Goal: Information Seeking & Learning: Learn about a topic

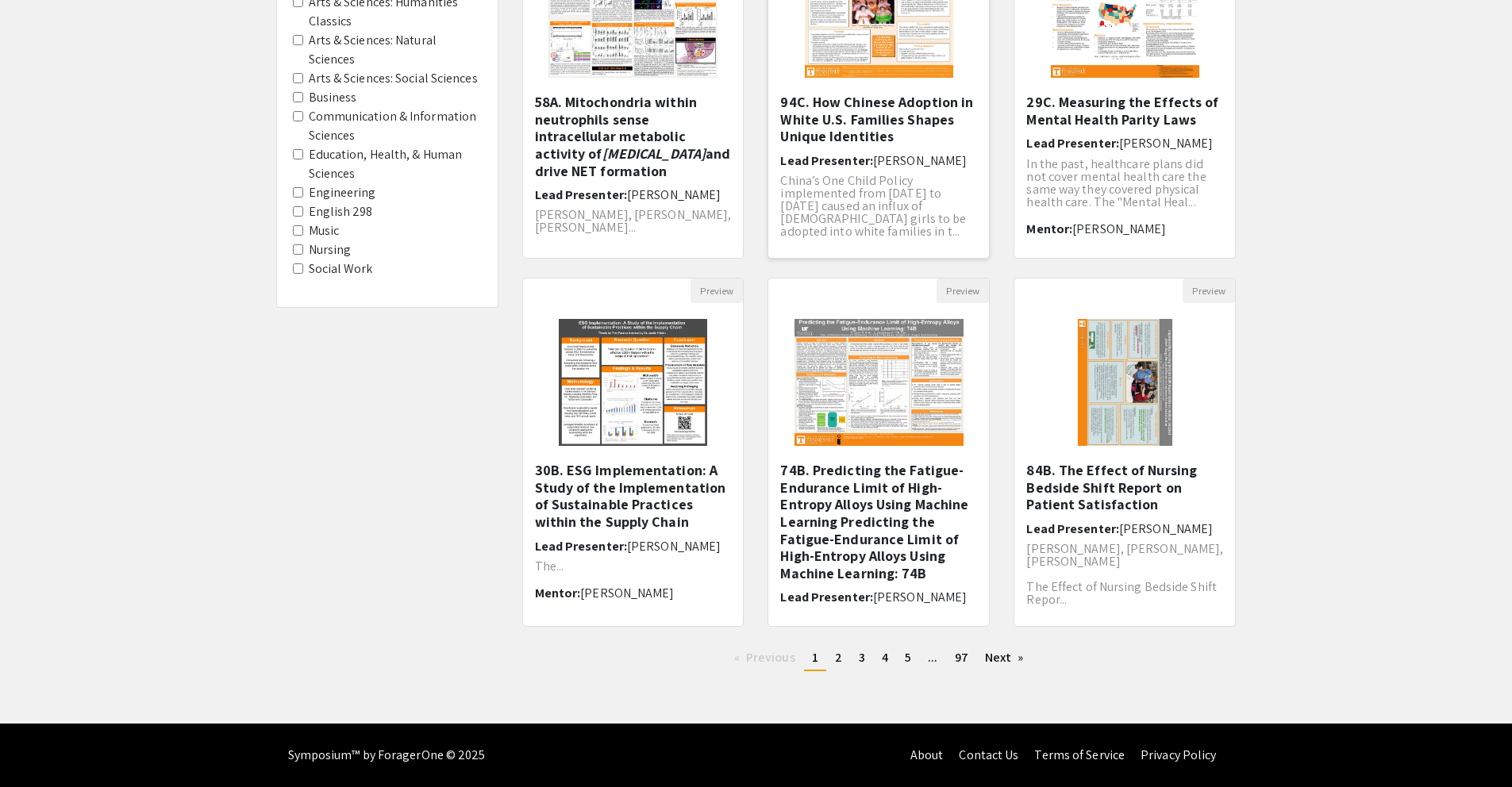
scroll to position [130, 0]
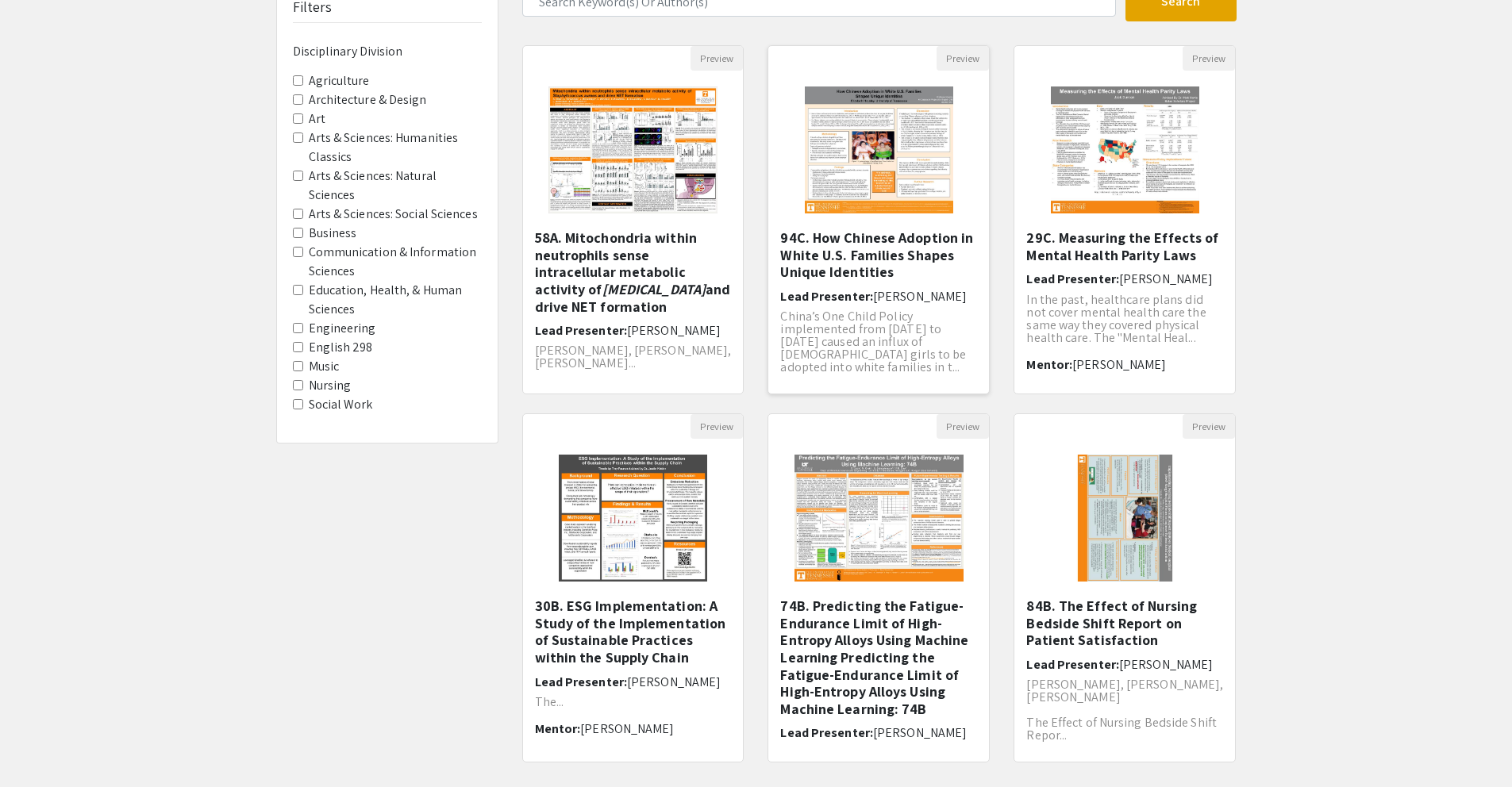
click at [843, 249] on h5 "94C. How Chinese Adoption in White U.S. Families Shapes Unique Identities" at bounding box center [878, 255] width 197 height 51
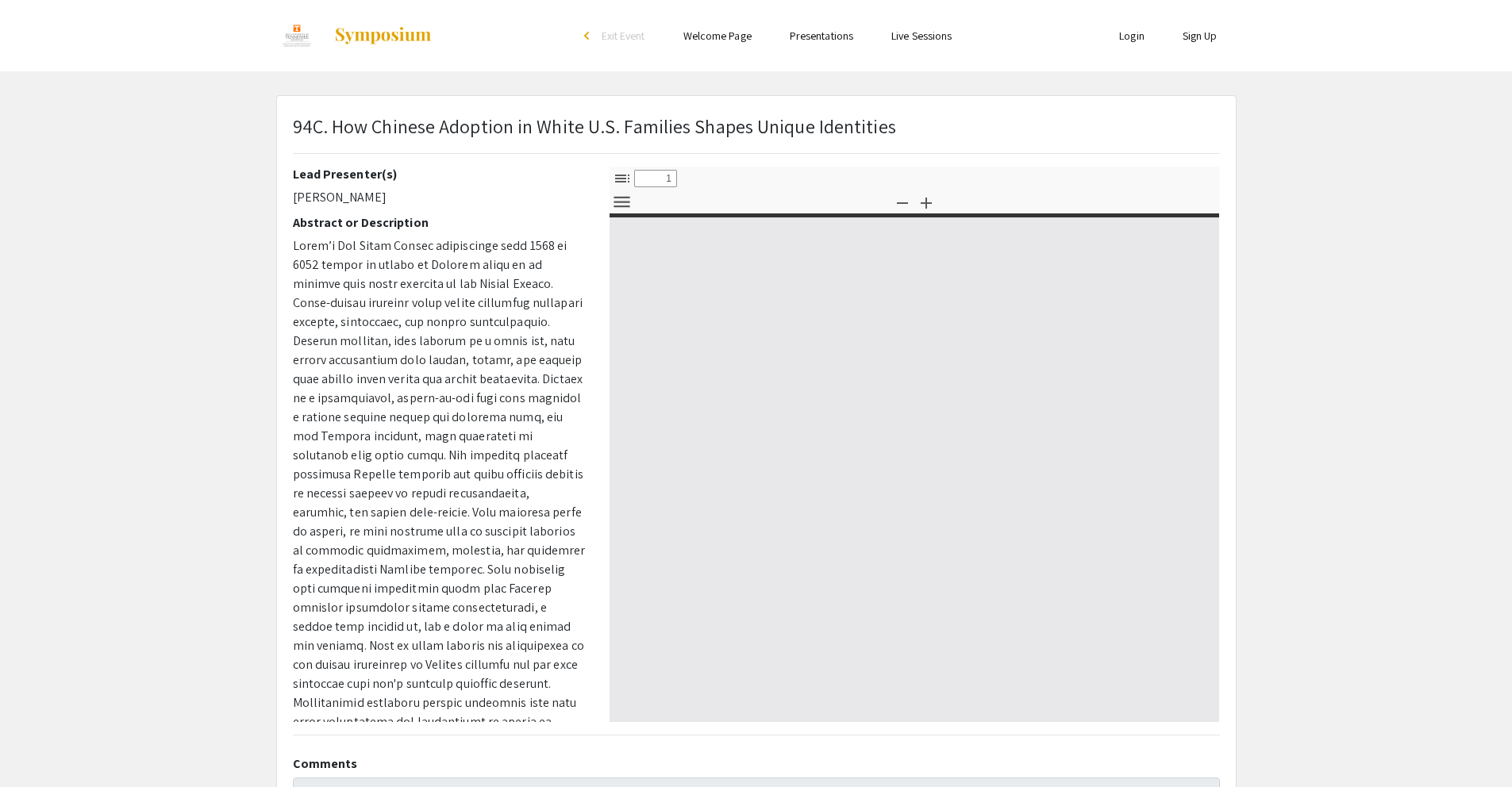
select select "custom"
type input "0"
select select "custom"
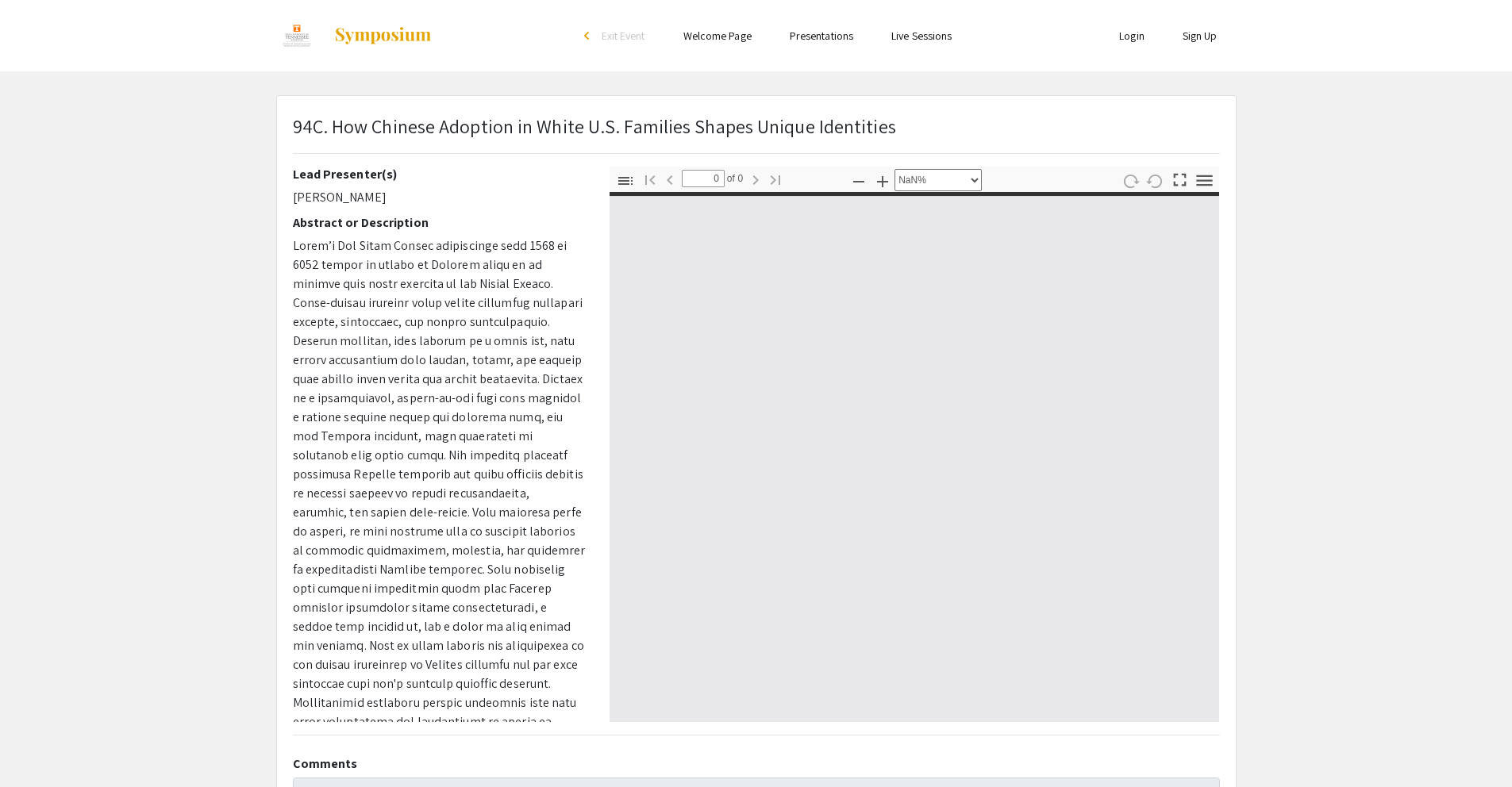
type input "1"
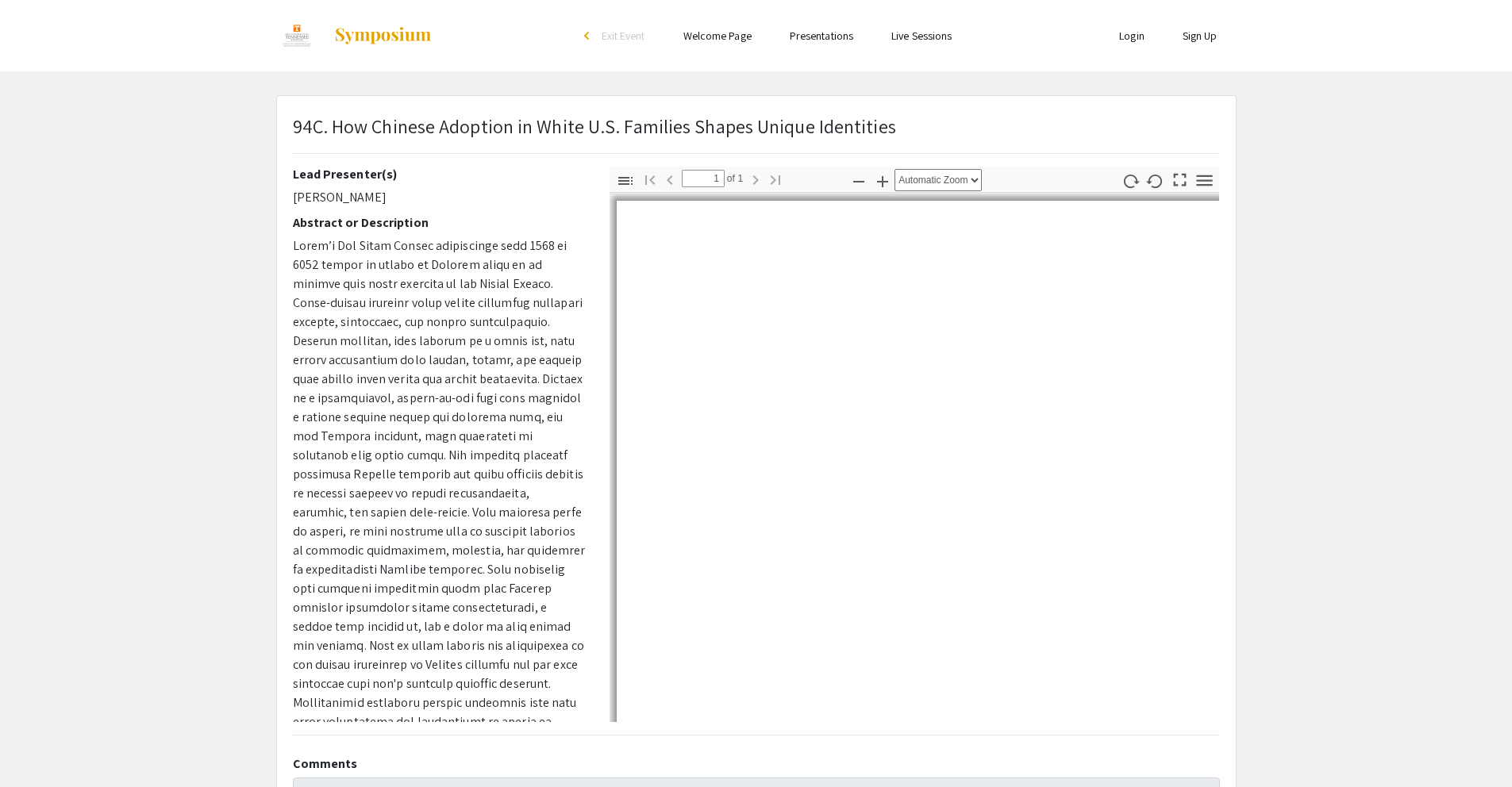
select select "auto"
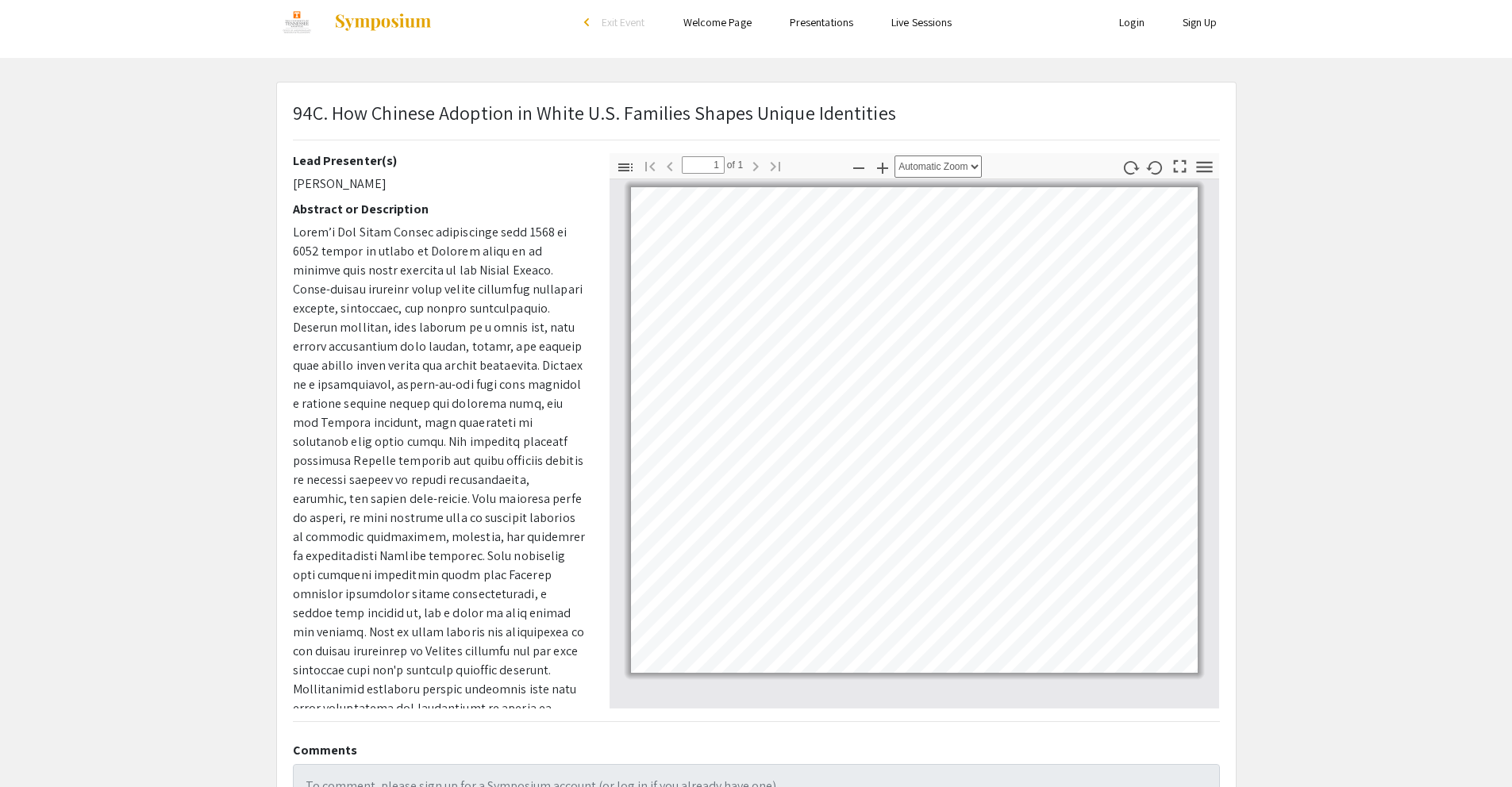
scroll to position [27, 0]
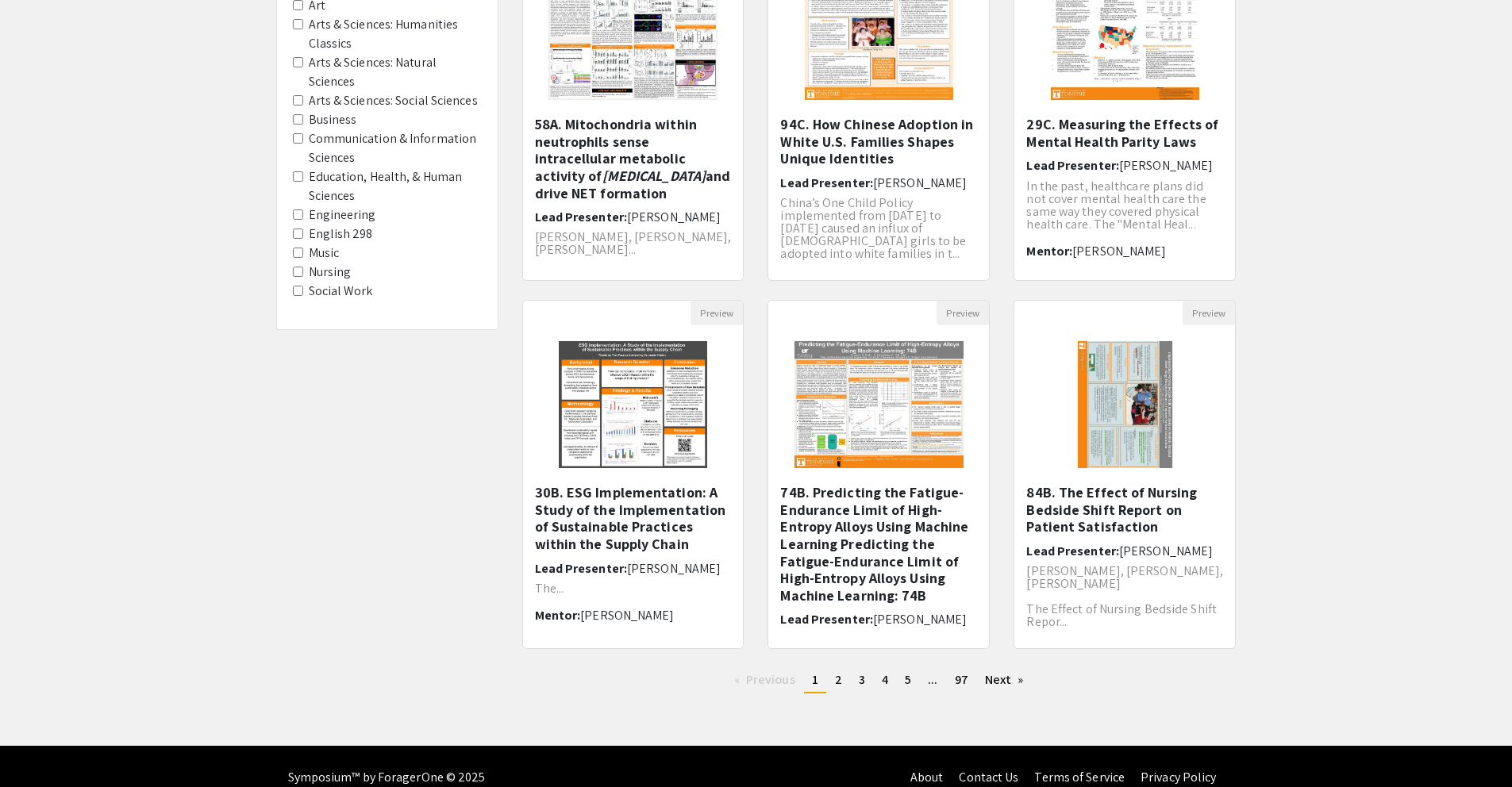
scroll to position [265, 0]
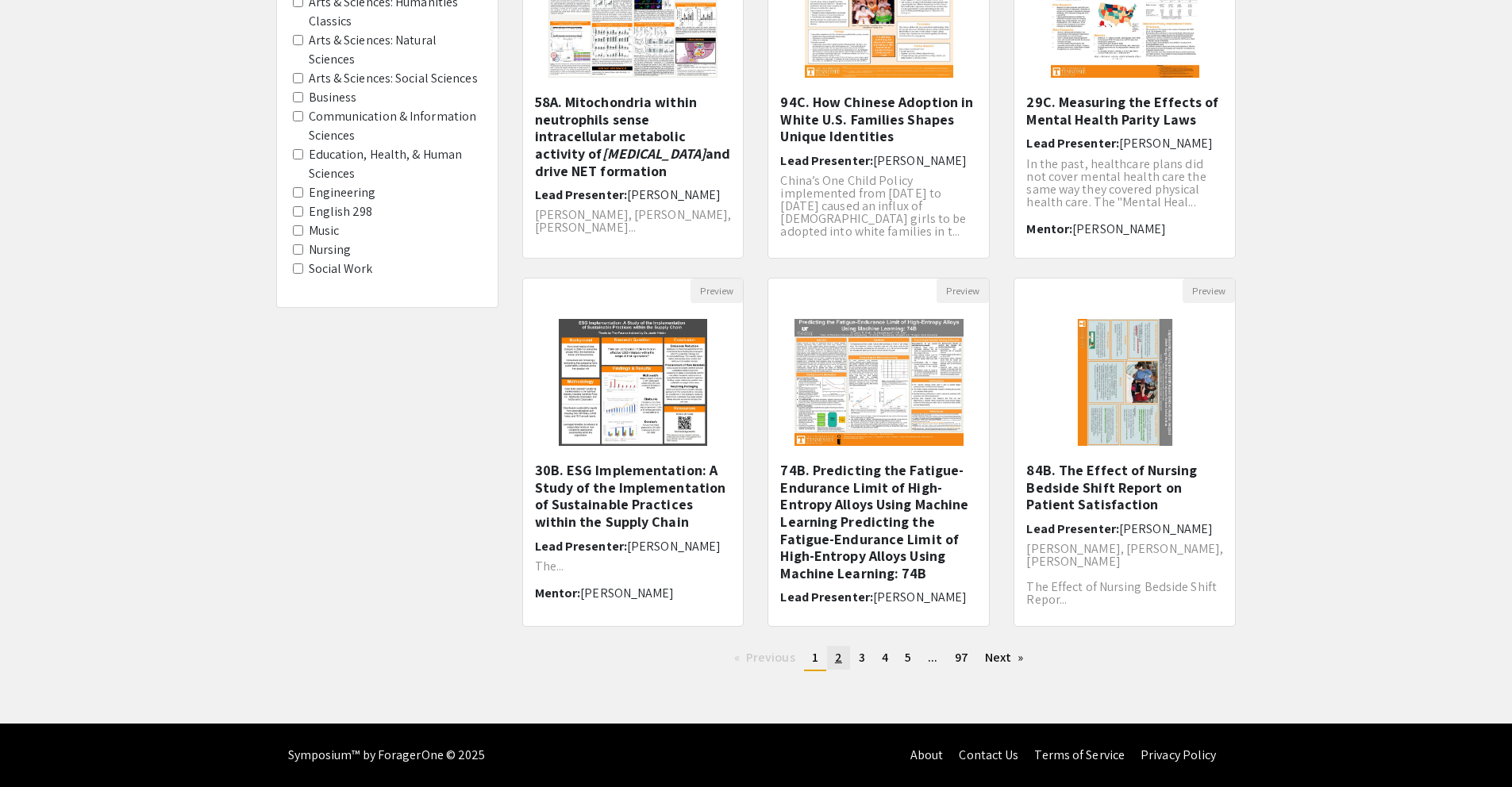
click at [847, 656] on link "page 2" at bounding box center [839, 657] width 23 height 24
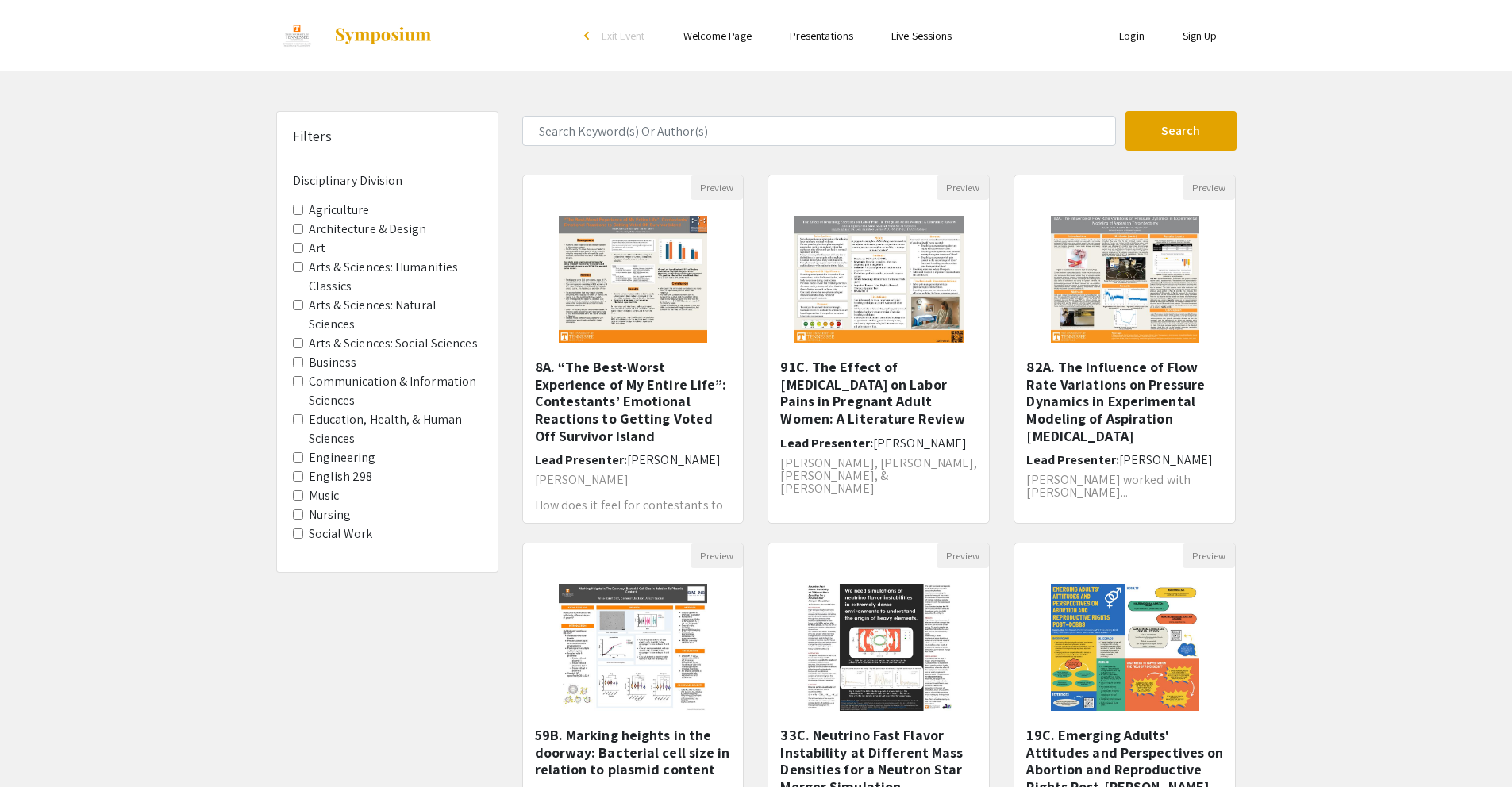
scroll to position [265, 0]
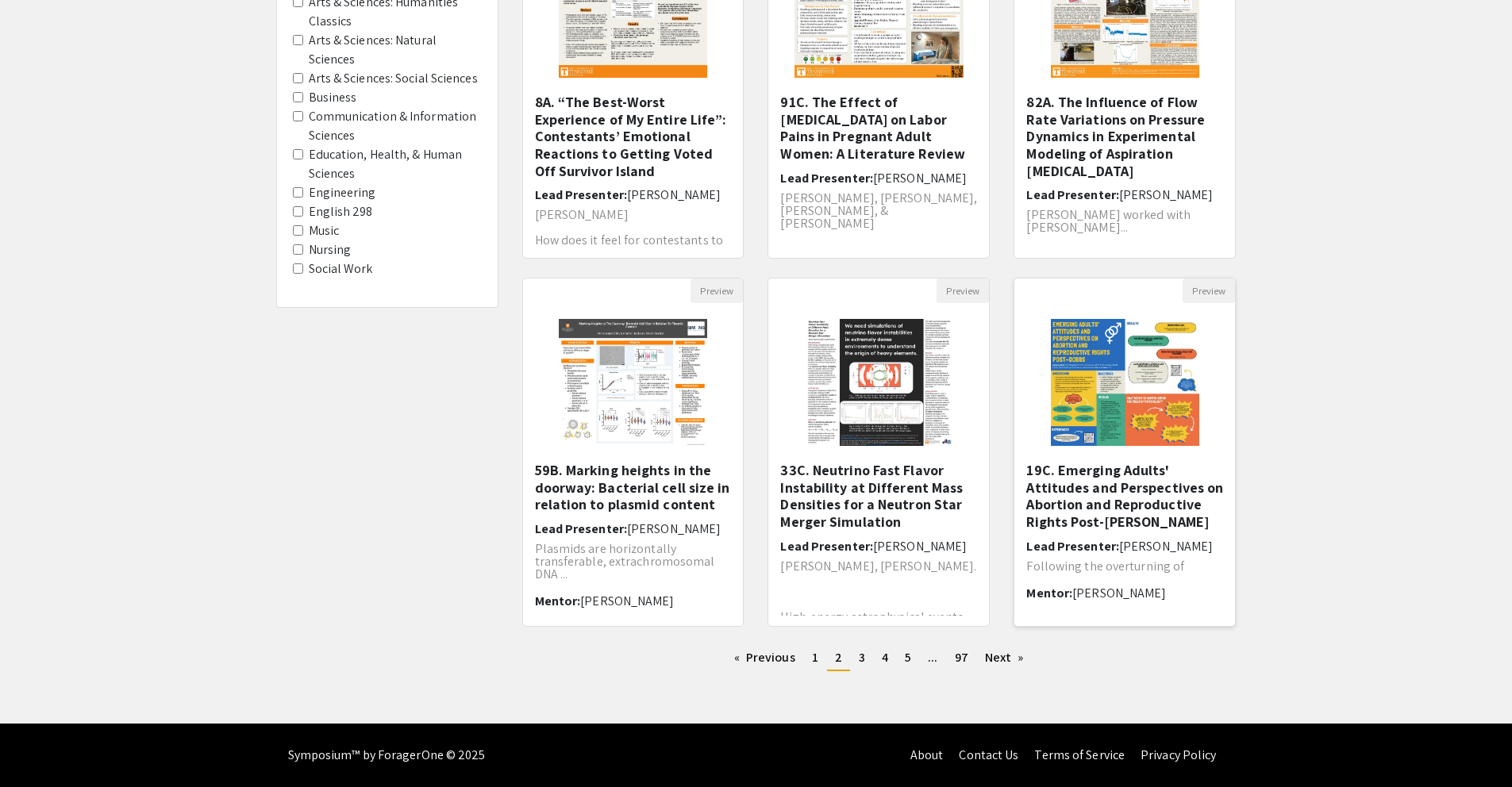
click at [1080, 503] on h5 "19C. Emerging Adults' Attitudes and Perspectives on Abortion and Reproductive R…" at bounding box center [1124, 495] width 197 height 69
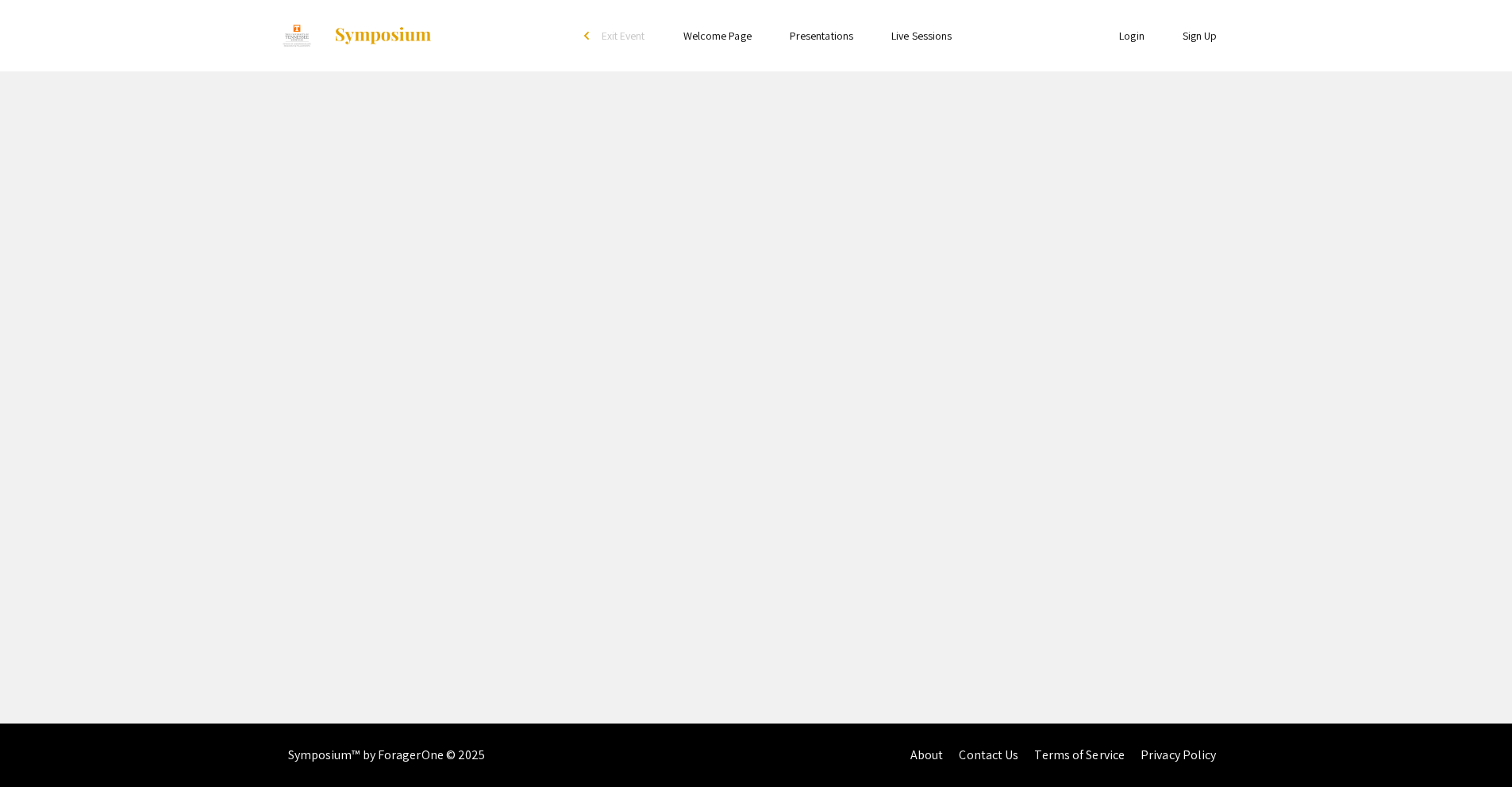
select select "custom"
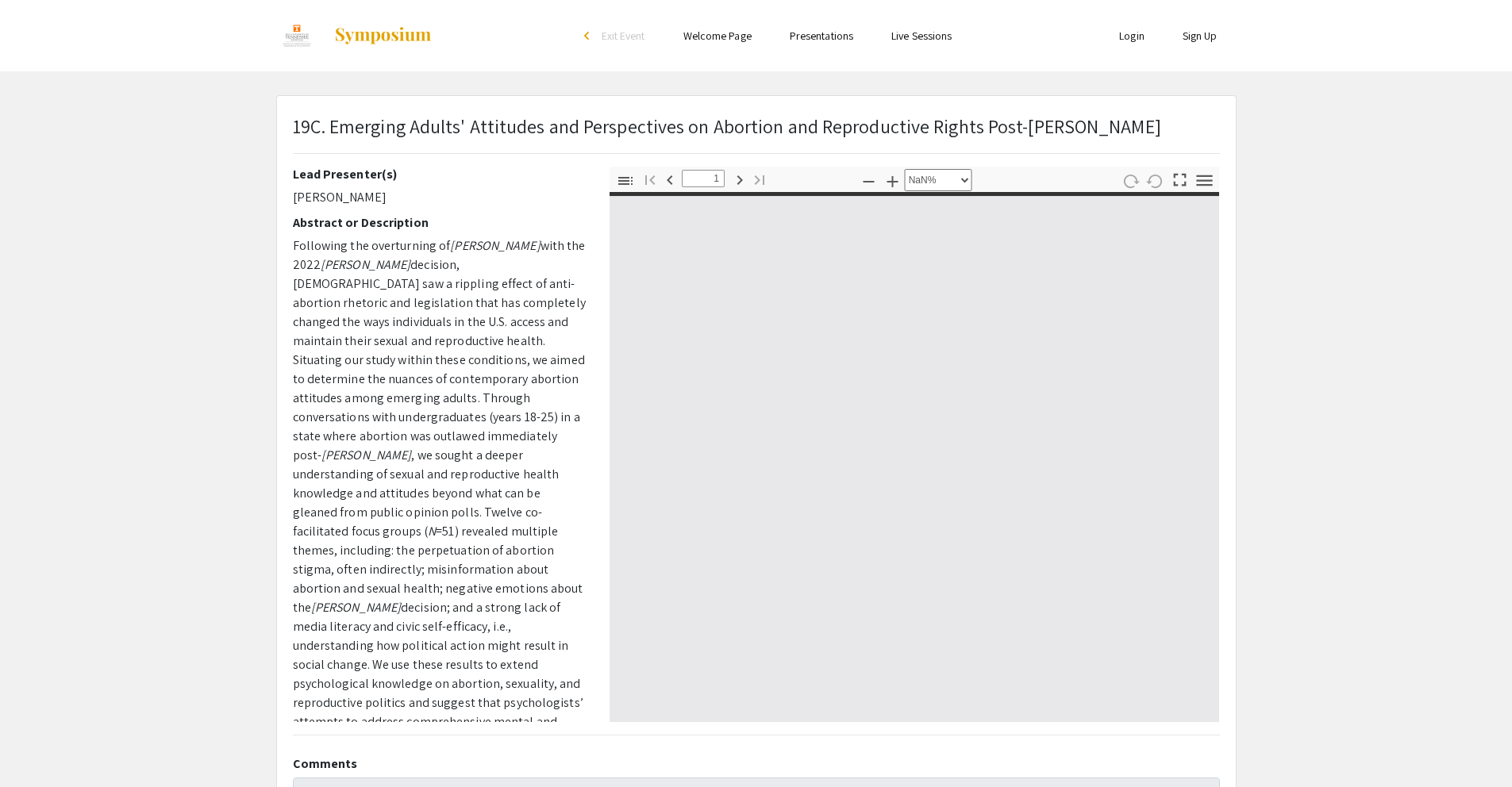
type input "0"
select select "custom"
type input "1"
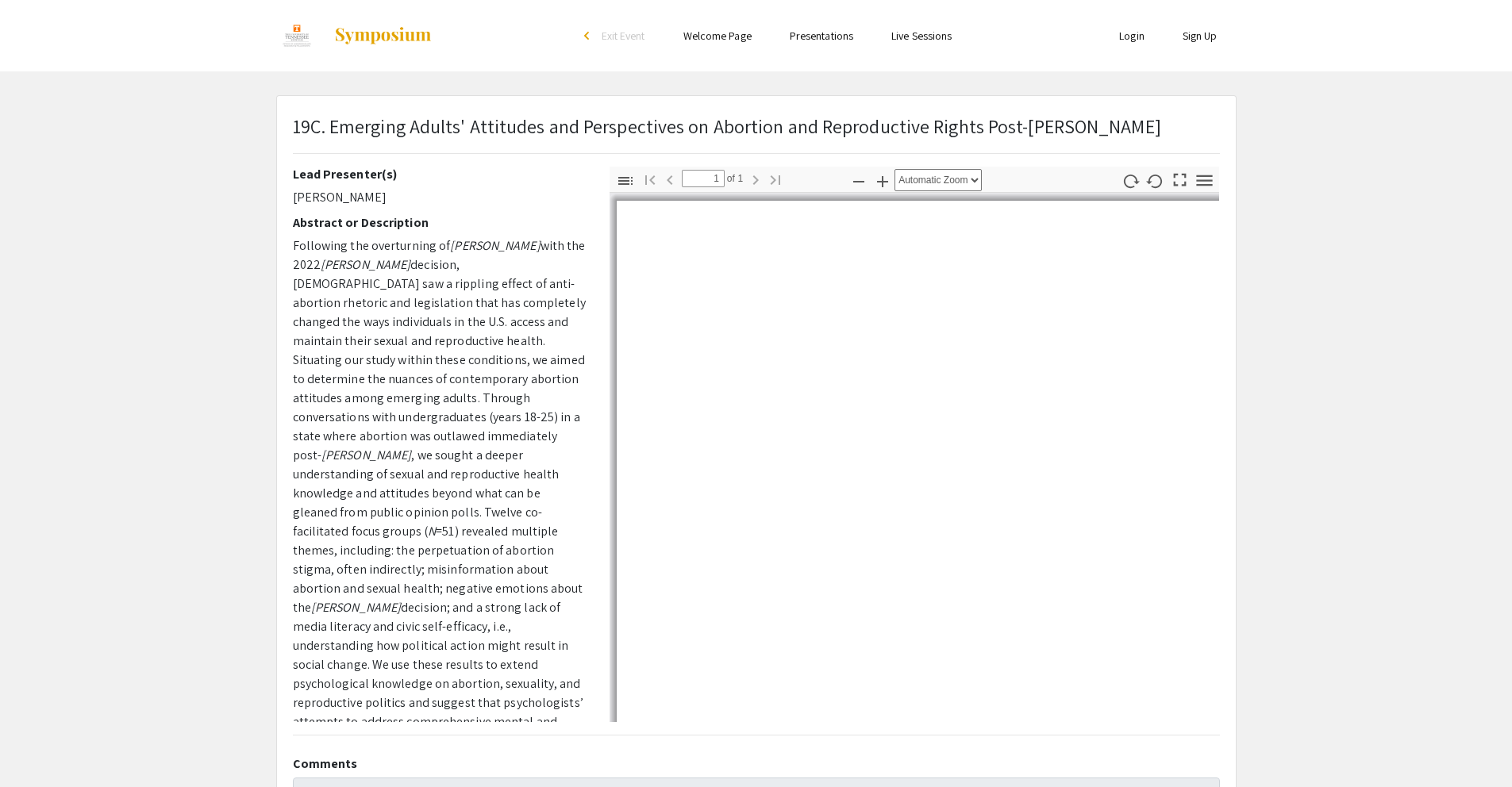
select select "auto"
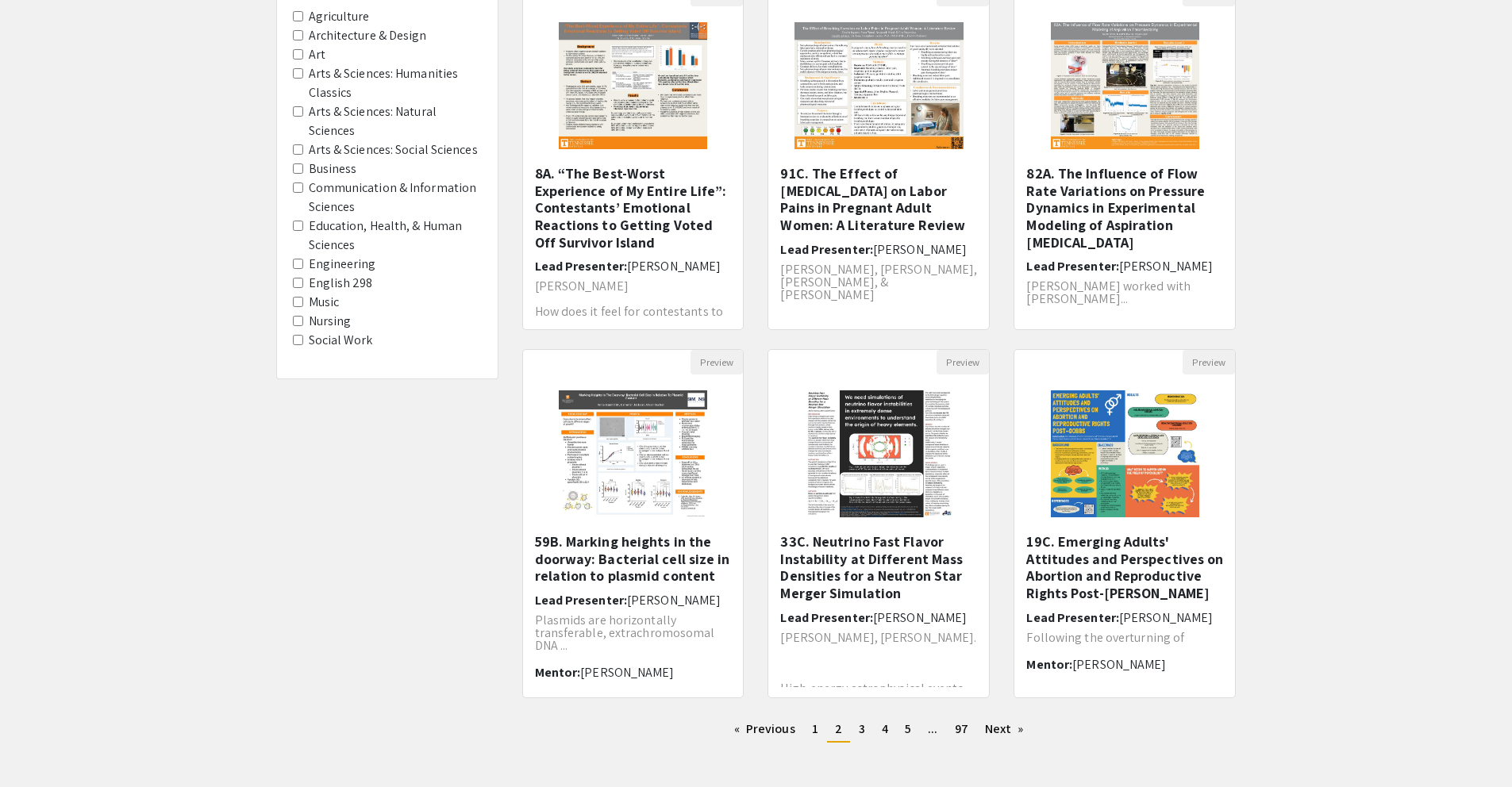
scroll to position [265, 0]
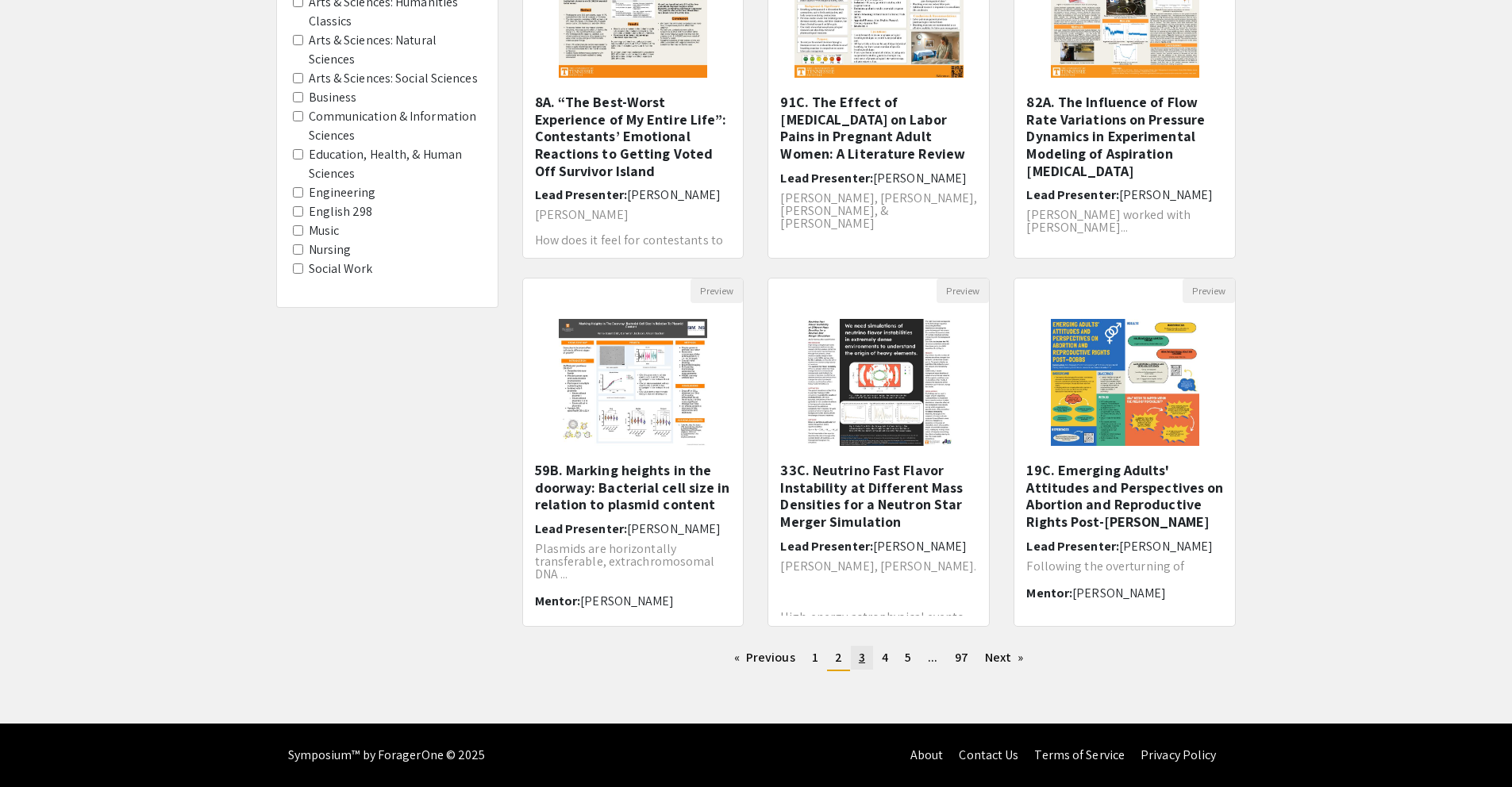
click at [851, 661] on link "page 3" at bounding box center [862, 657] width 22 height 24
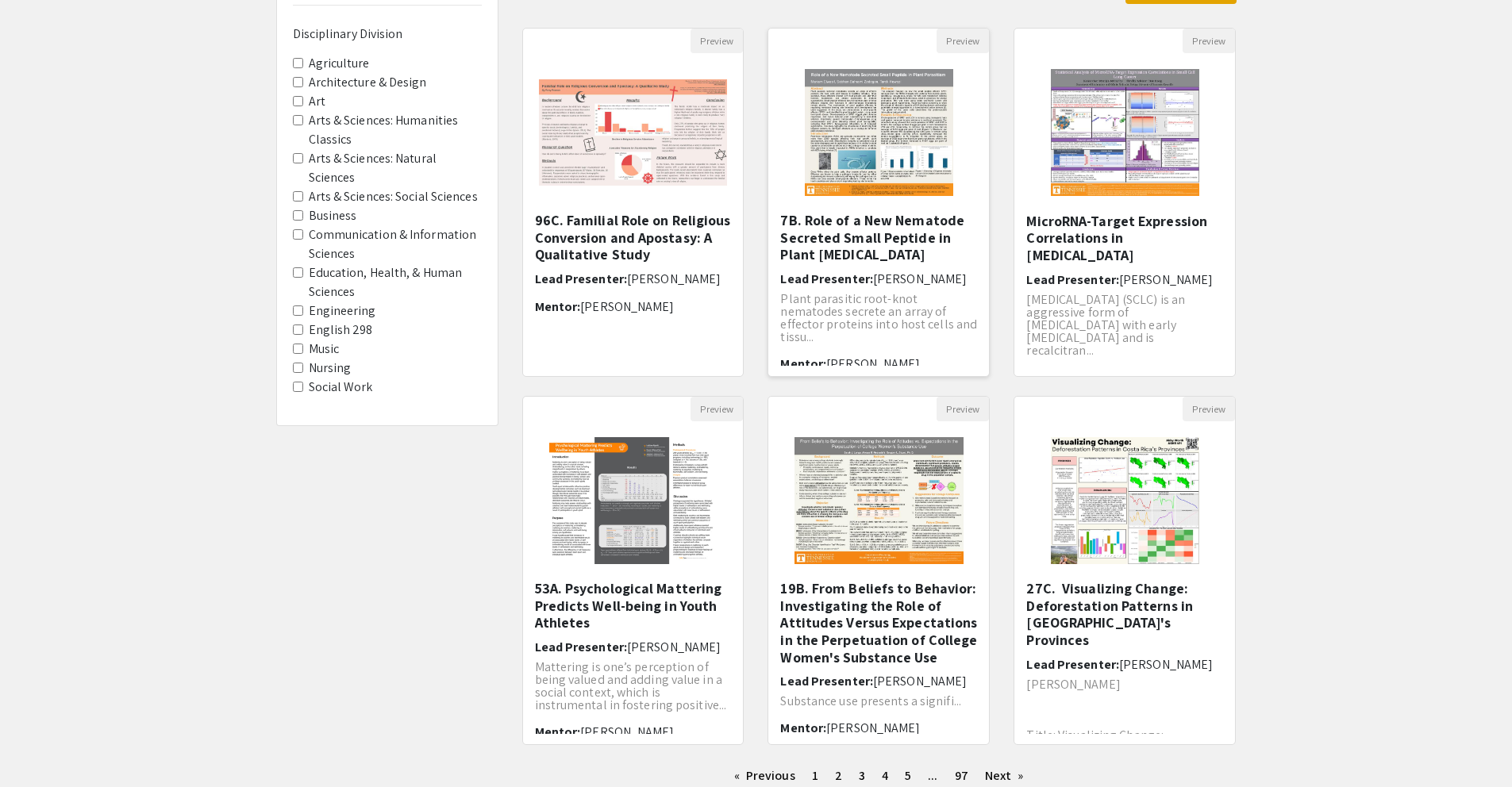
scroll to position [265, 0]
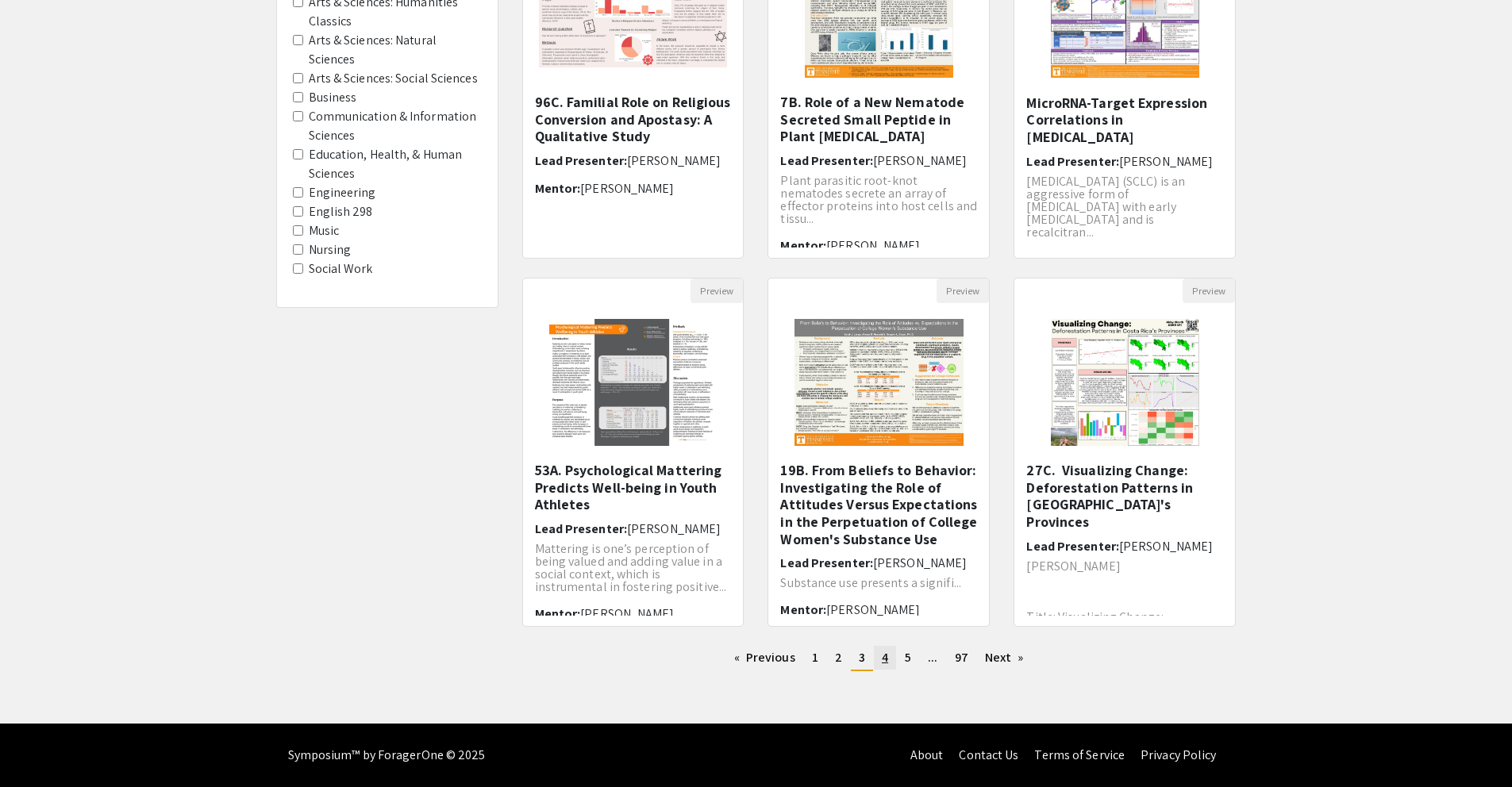
click at [889, 661] on link "page 4" at bounding box center [884, 657] width 22 height 24
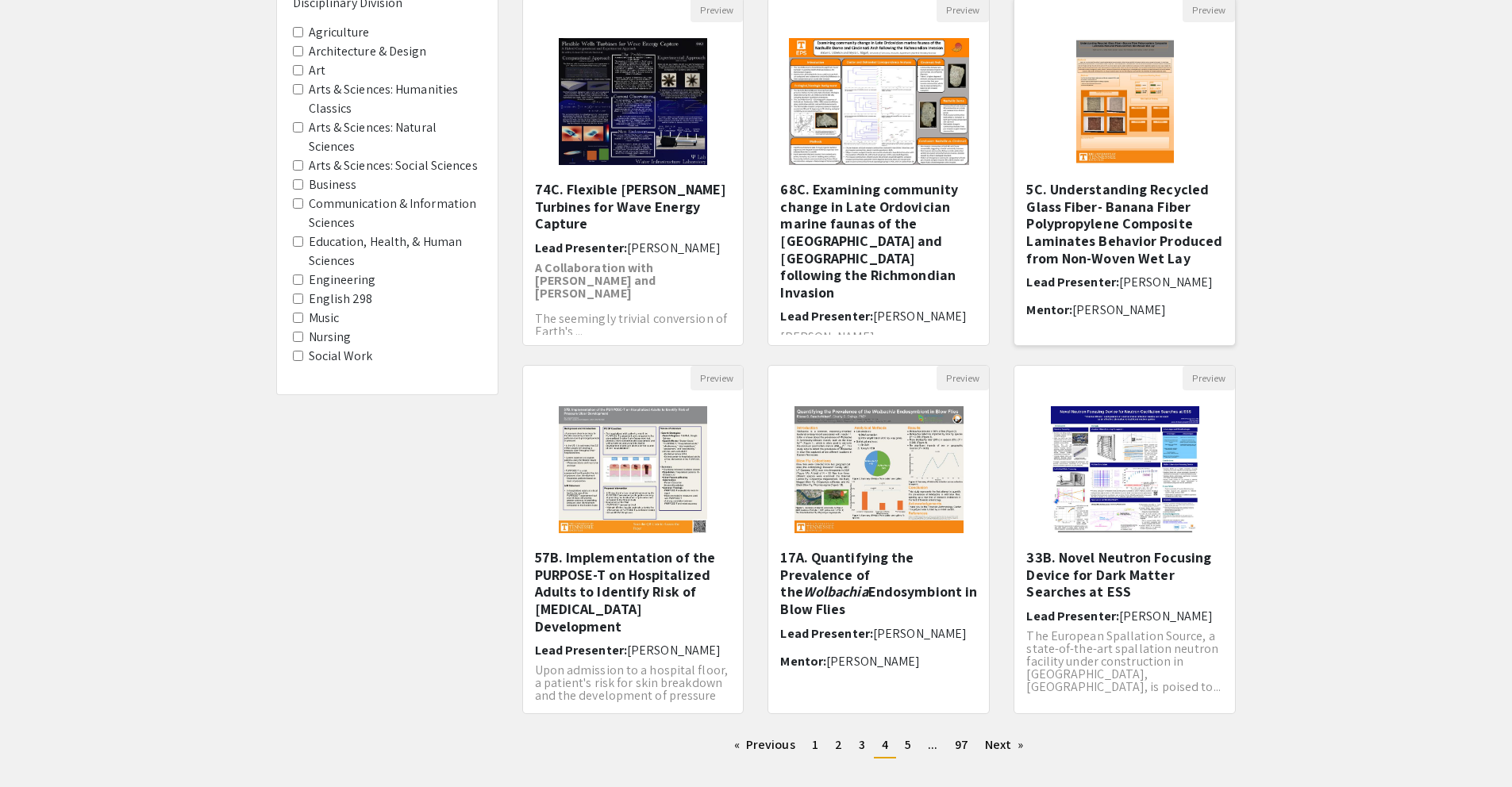
scroll to position [265, 0]
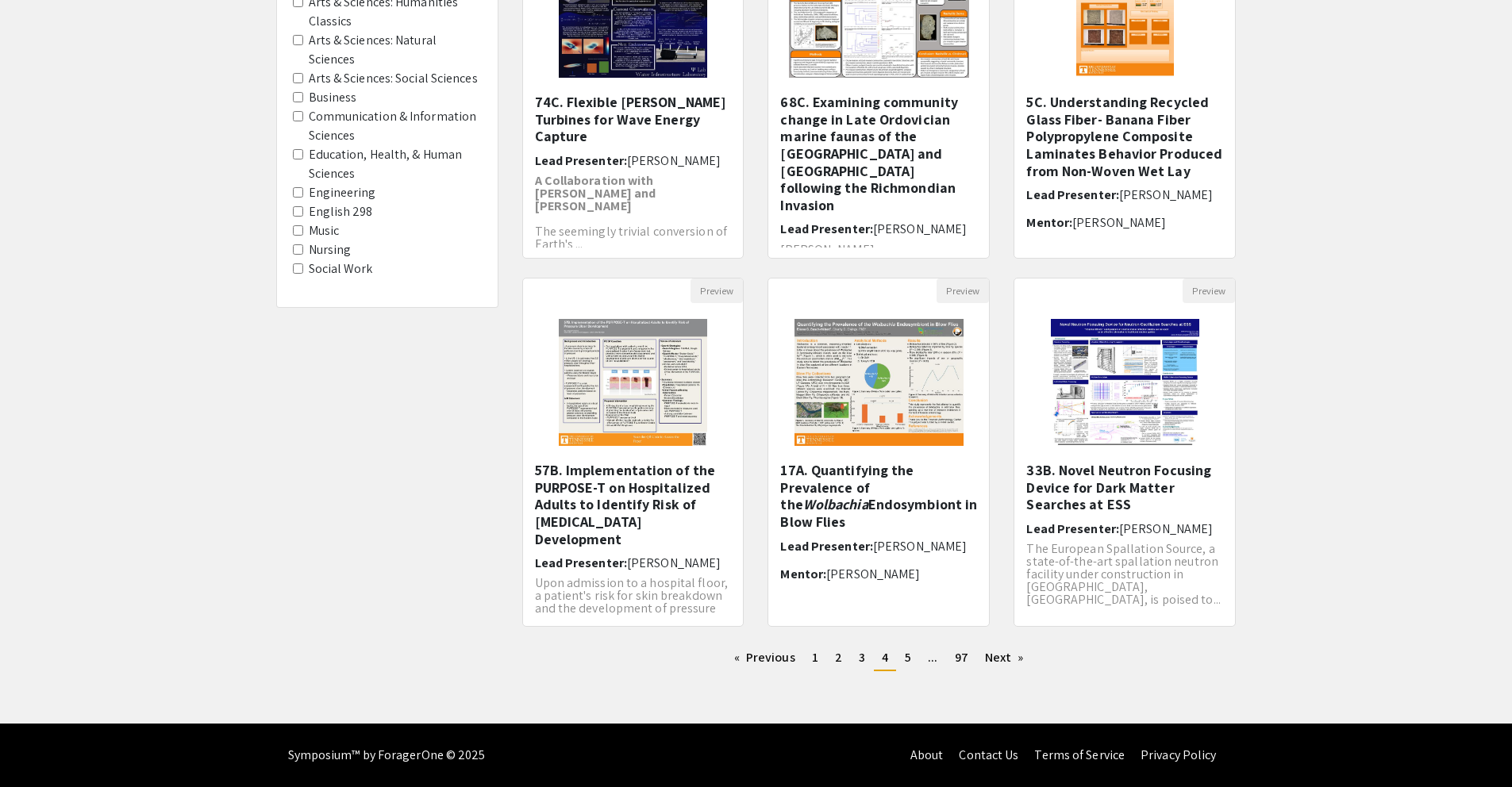
click at [910, 671] on ul "Previous page 4 / 97 page 1 page 2 page 3 You're on page 4 page 5 page ... page…" at bounding box center [879, 658] width 714 height 26
click at [911, 656] on span "5" at bounding box center [908, 657] width 7 height 17
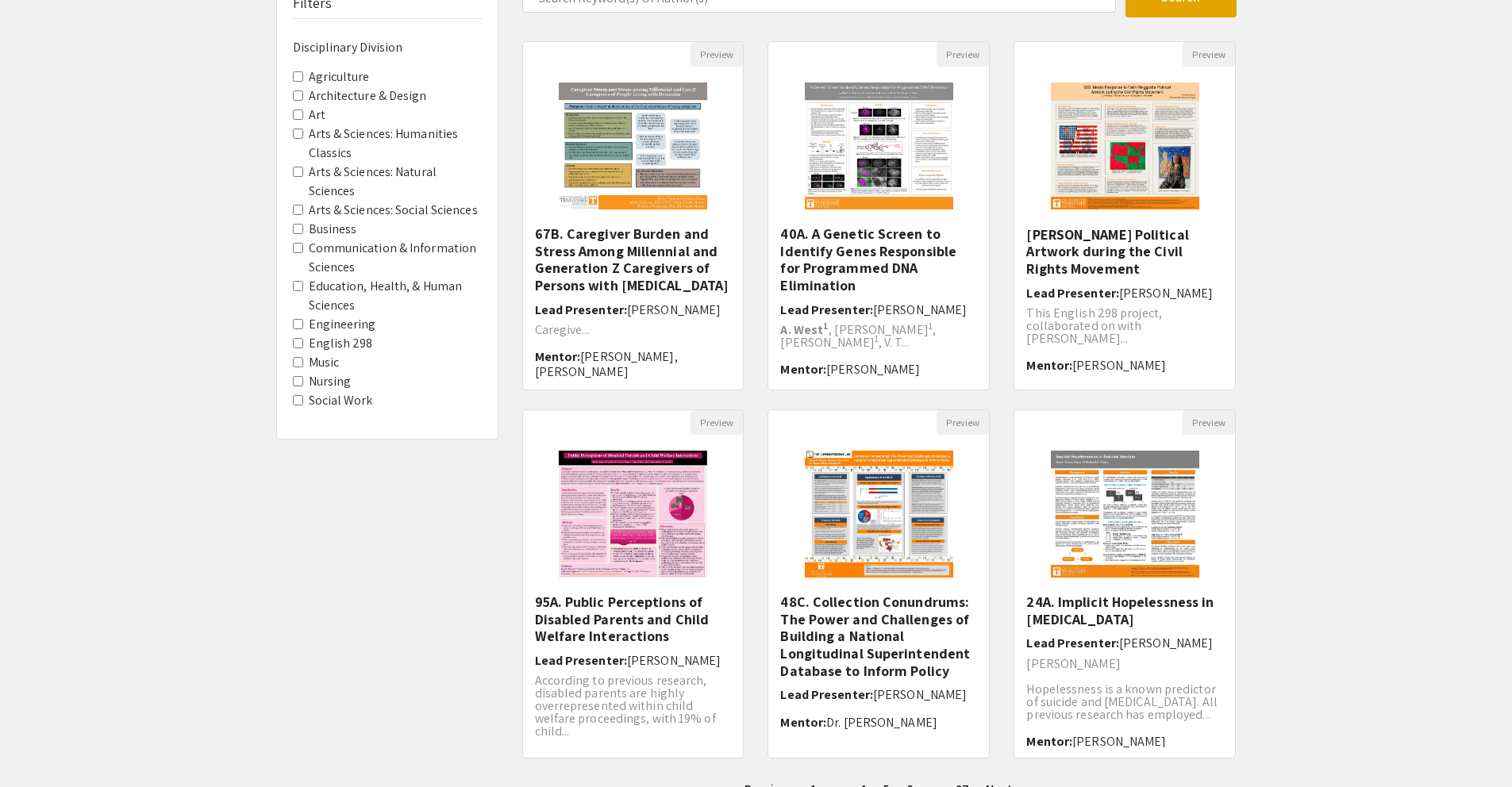
scroll to position [265, 0]
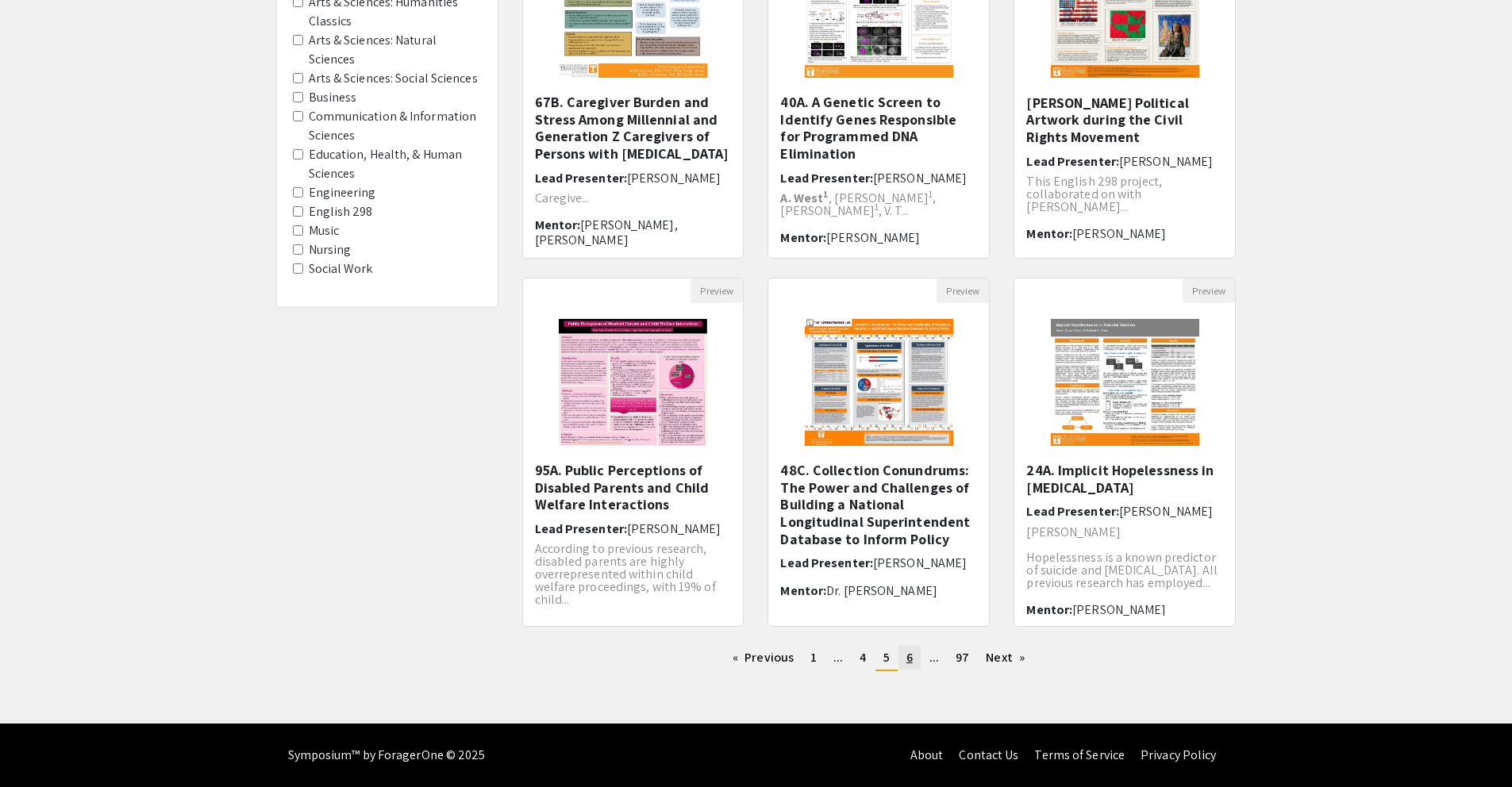
click at [911, 664] on span "6" at bounding box center [910, 657] width 7 height 17
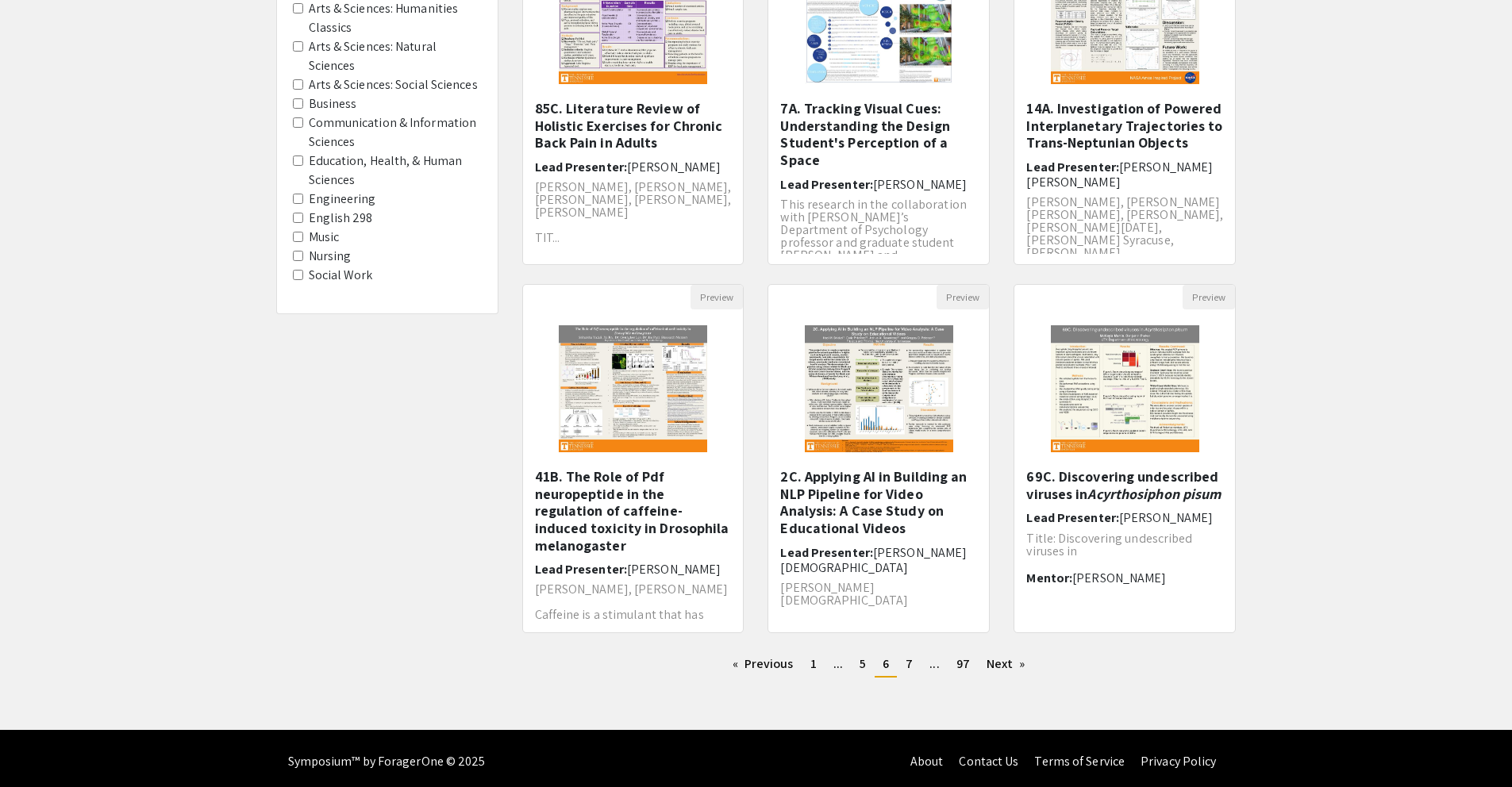
scroll to position [265, 0]
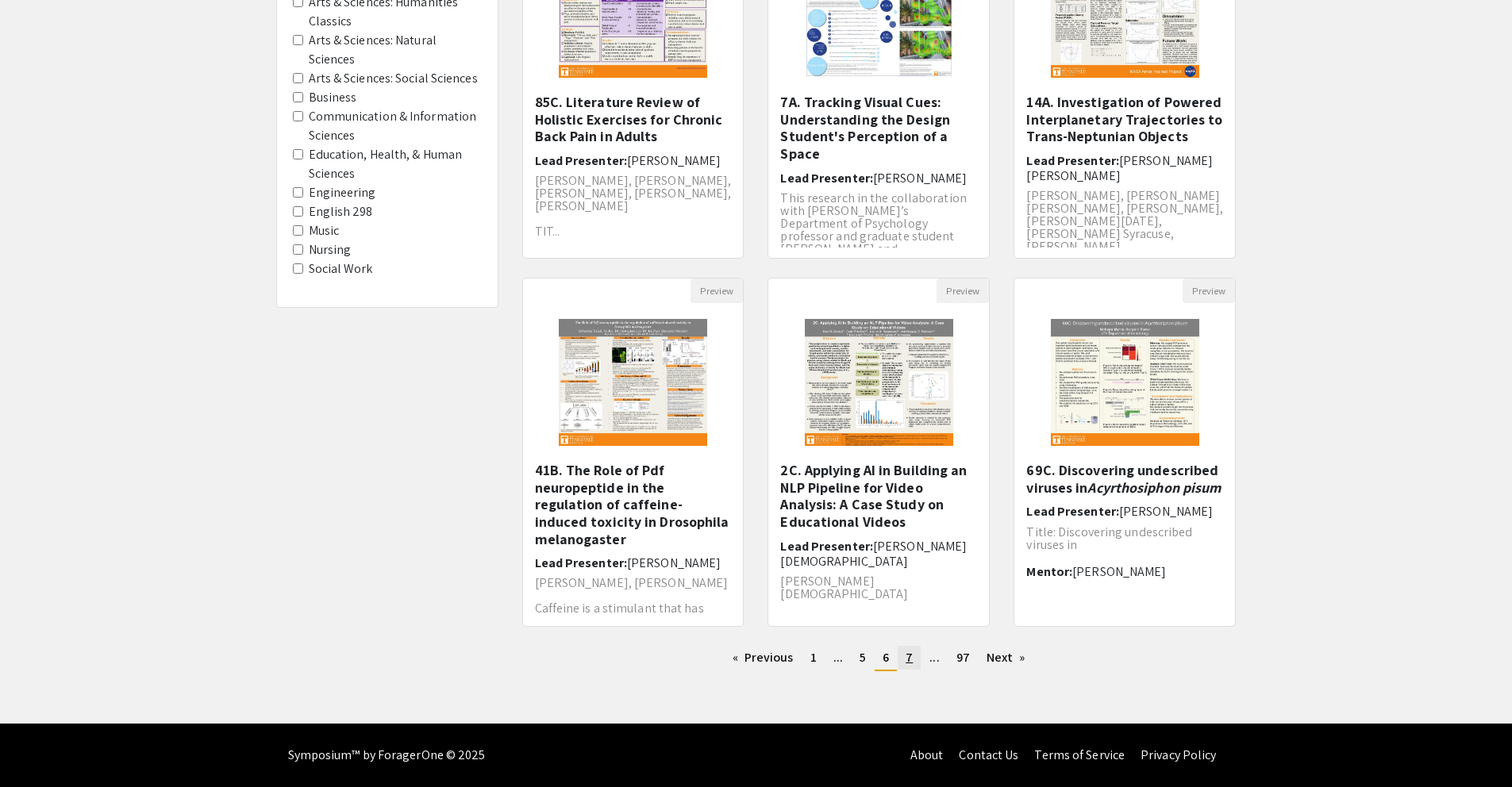
click at [907, 655] on span "7" at bounding box center [909, 657] width 7 height 17
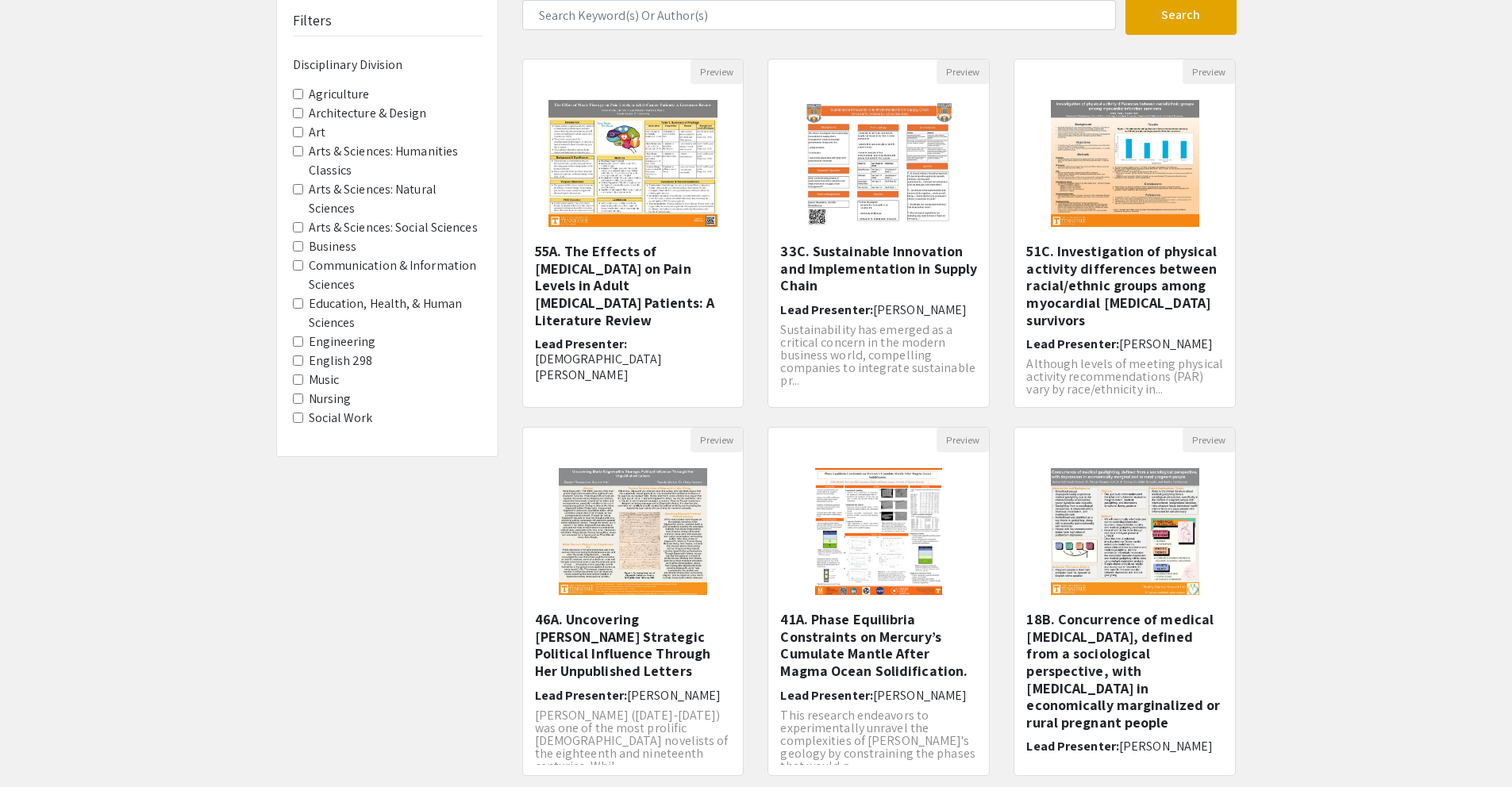
scroll to position [265, 0]
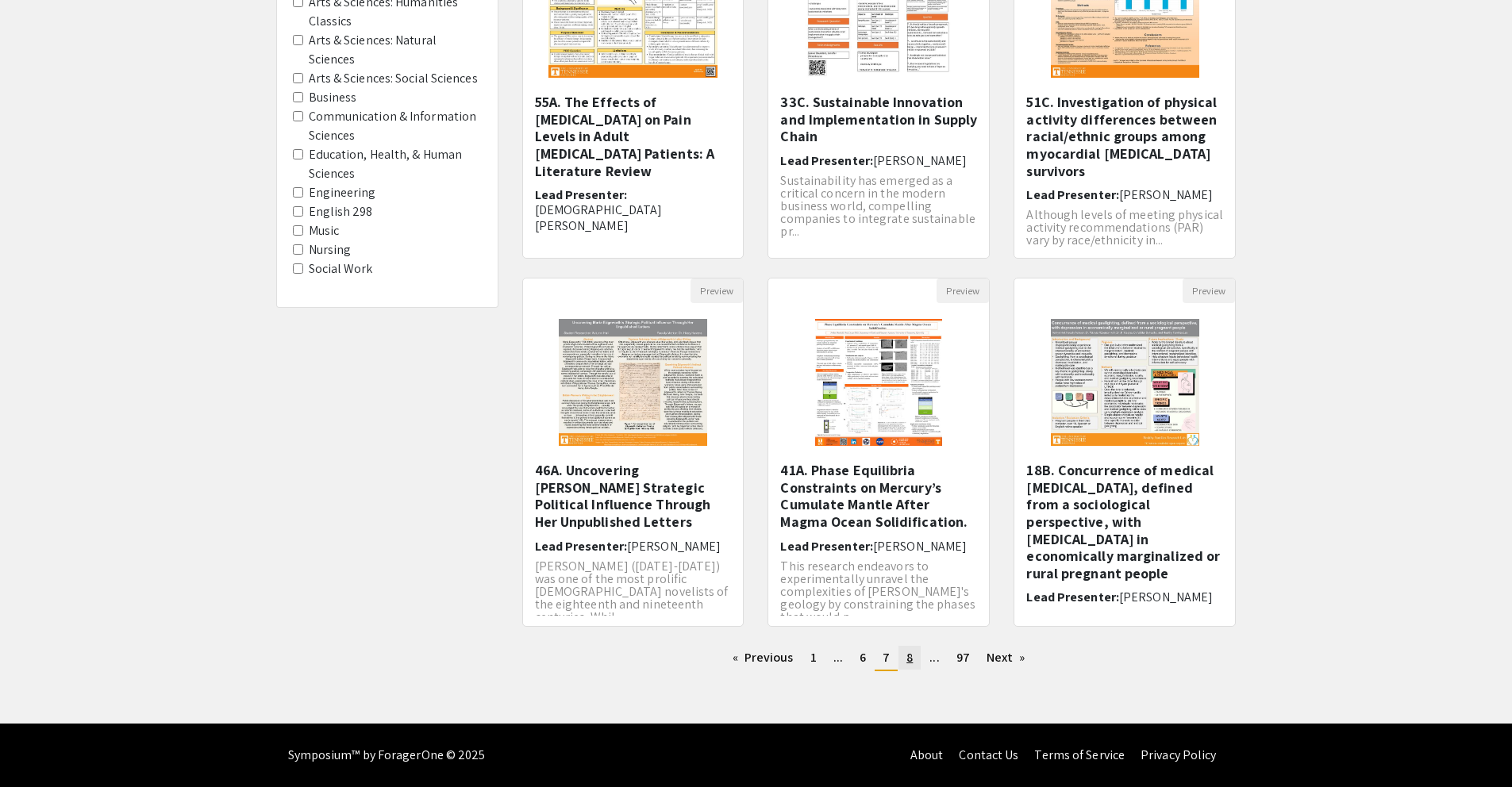
click at [906, 653] on span "8" at bounding box center [910, 657] width 7 height 17
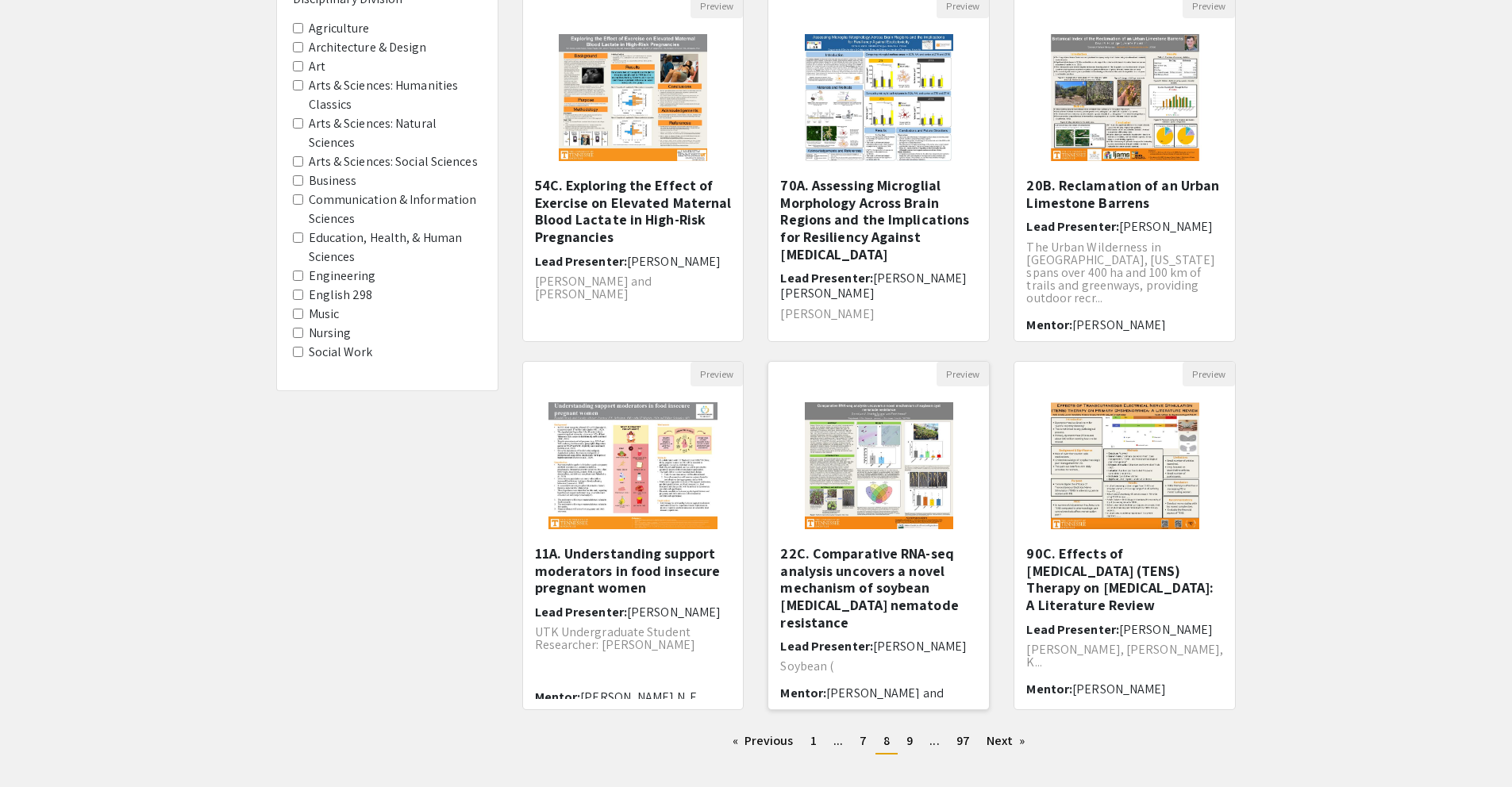
scroll to position [265, 0]
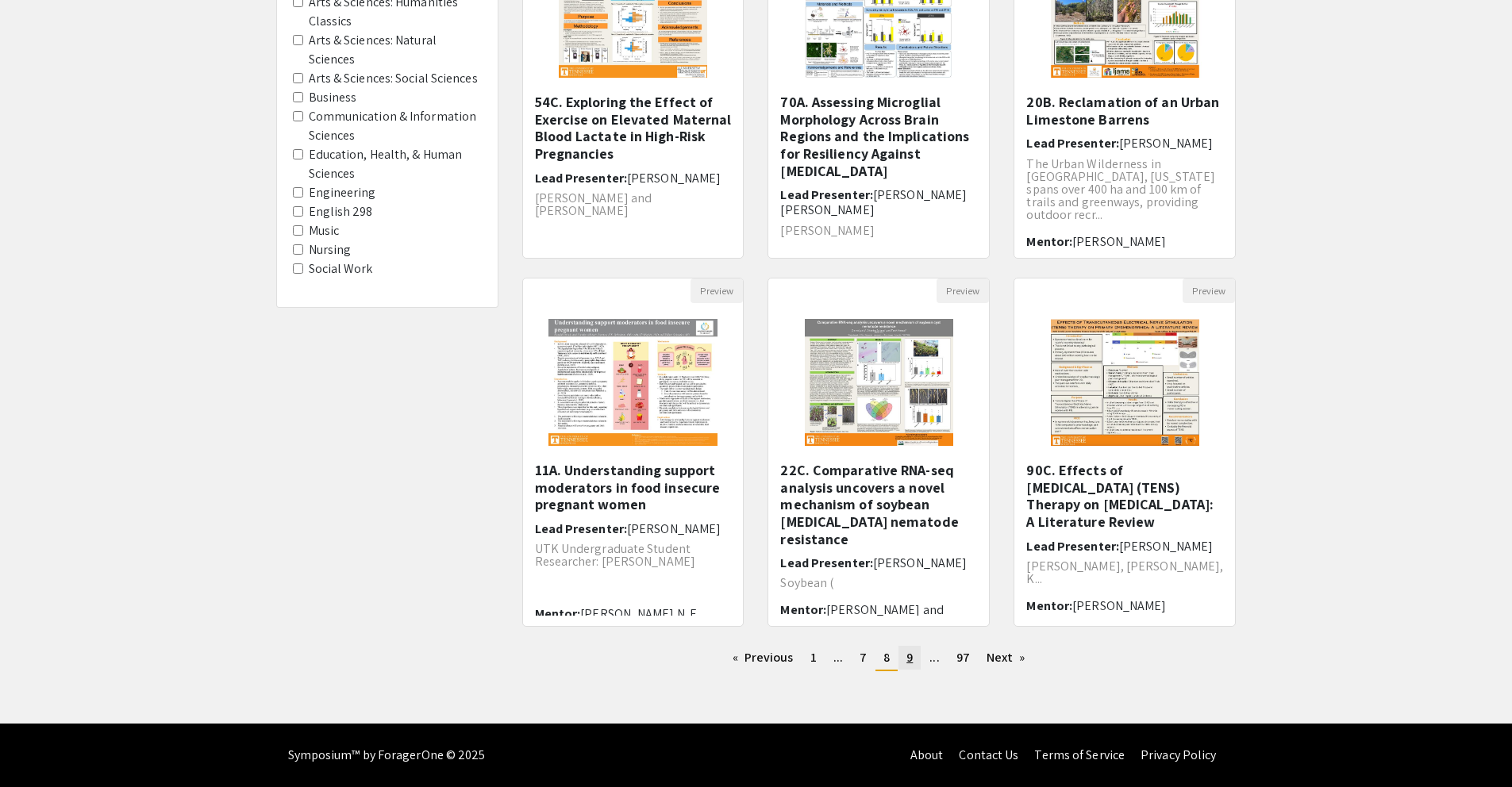
click at [913, 656] on link "page 9" at bounding box center [909, 657] width 22 height 24
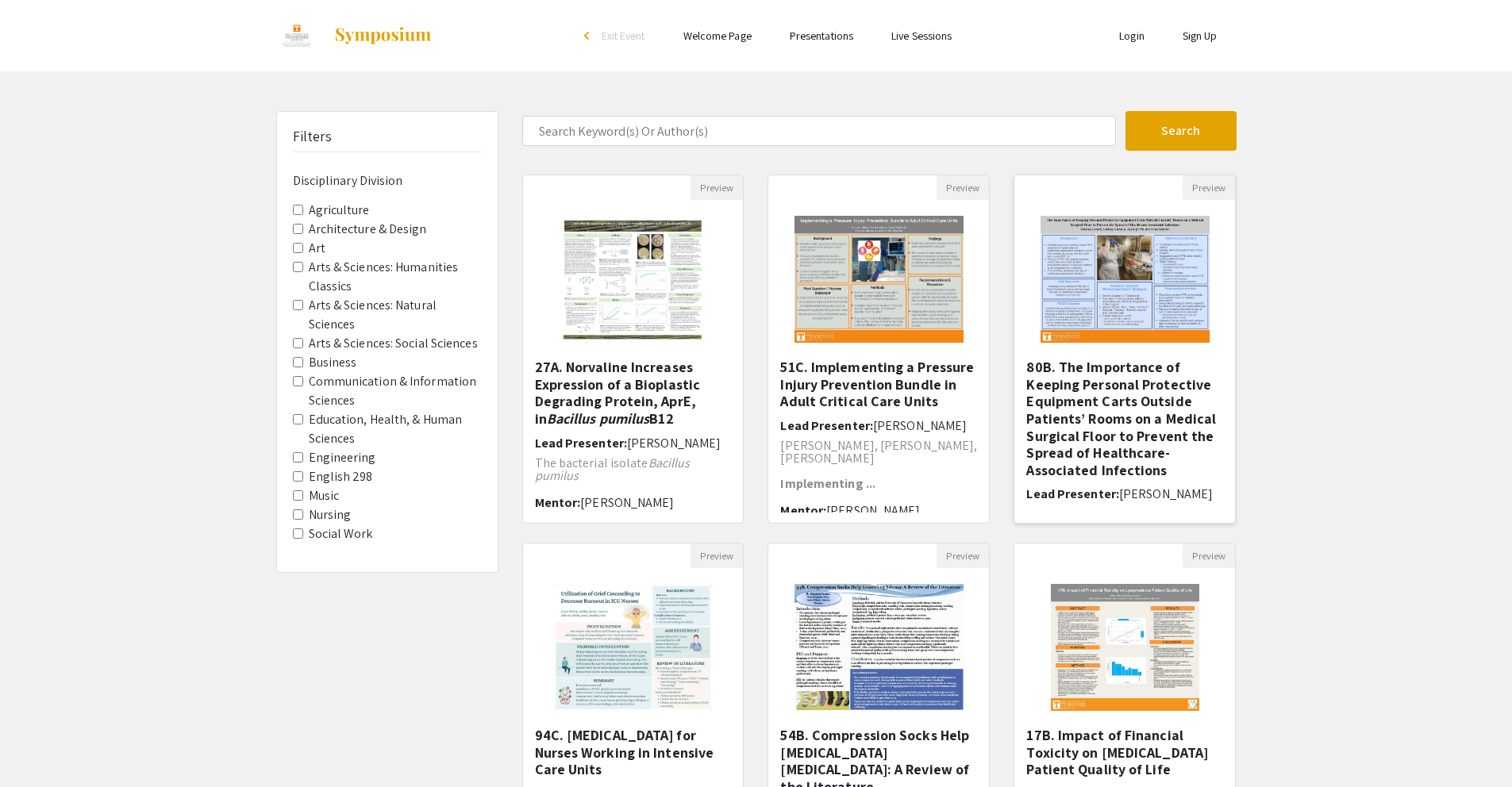
scroll to position [265, 0]
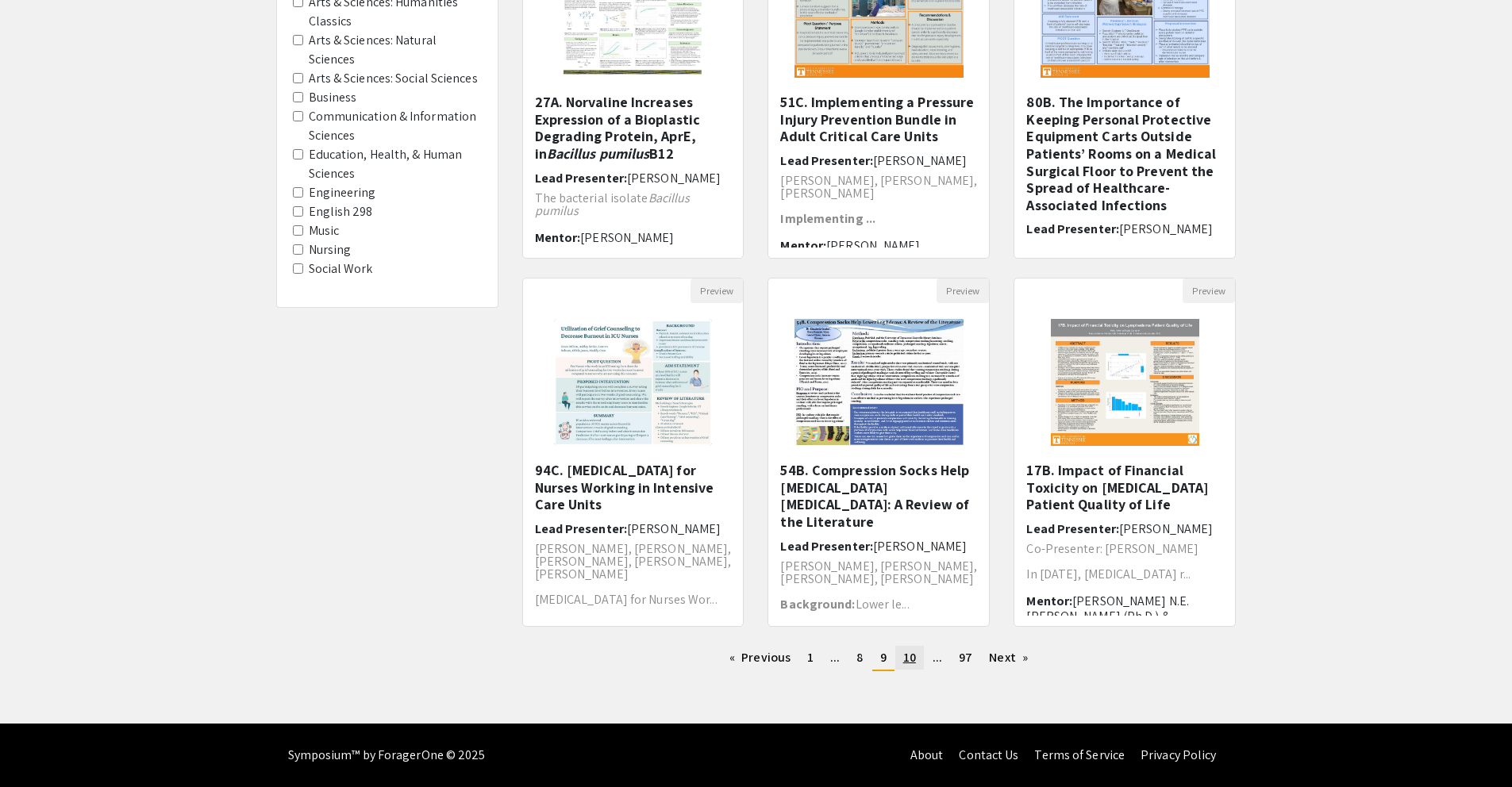
click at [911, 662] on span "10" at bounding box center [909, 657] width 12 height 17
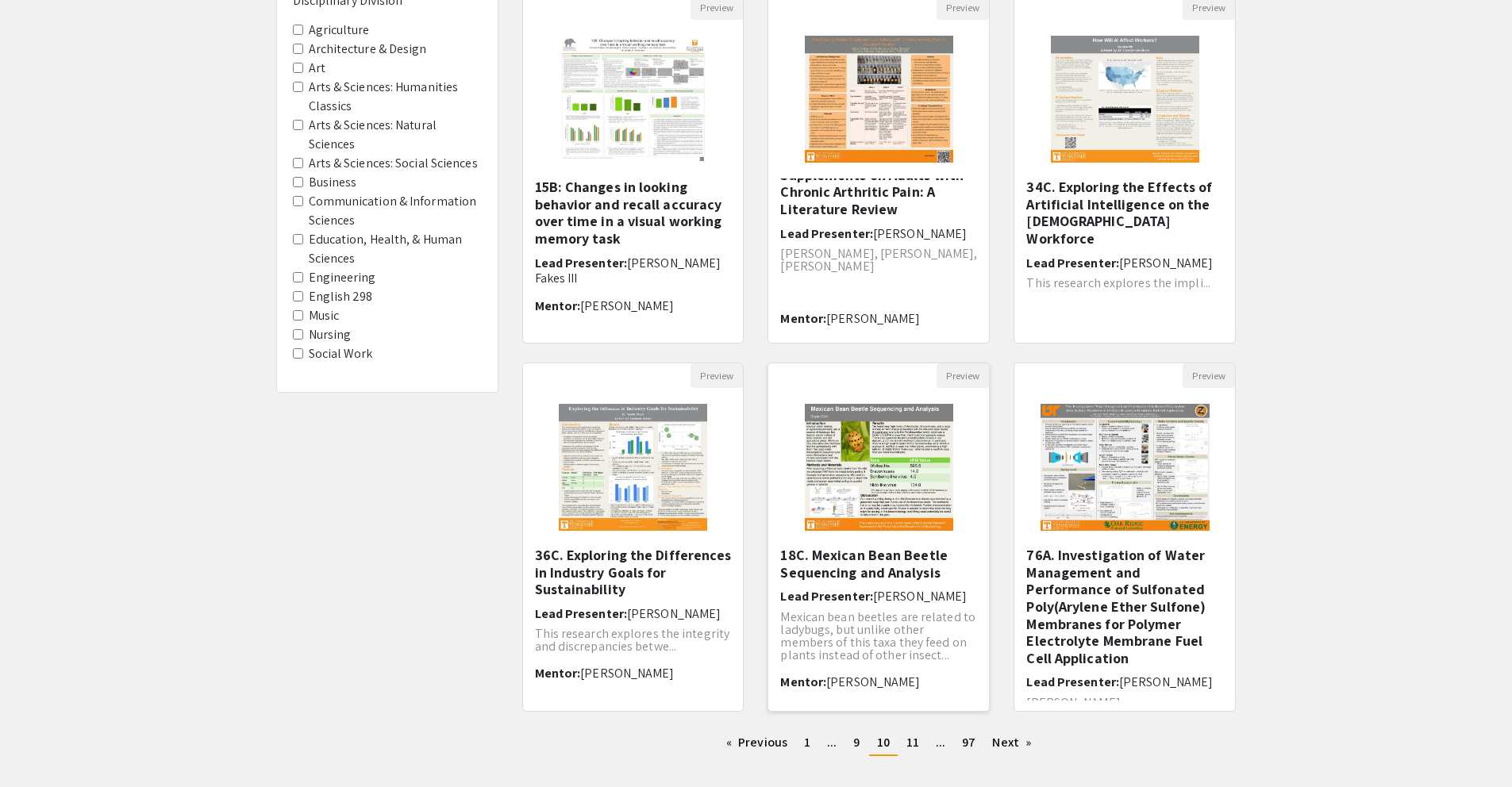
scroll to position [265, 0]
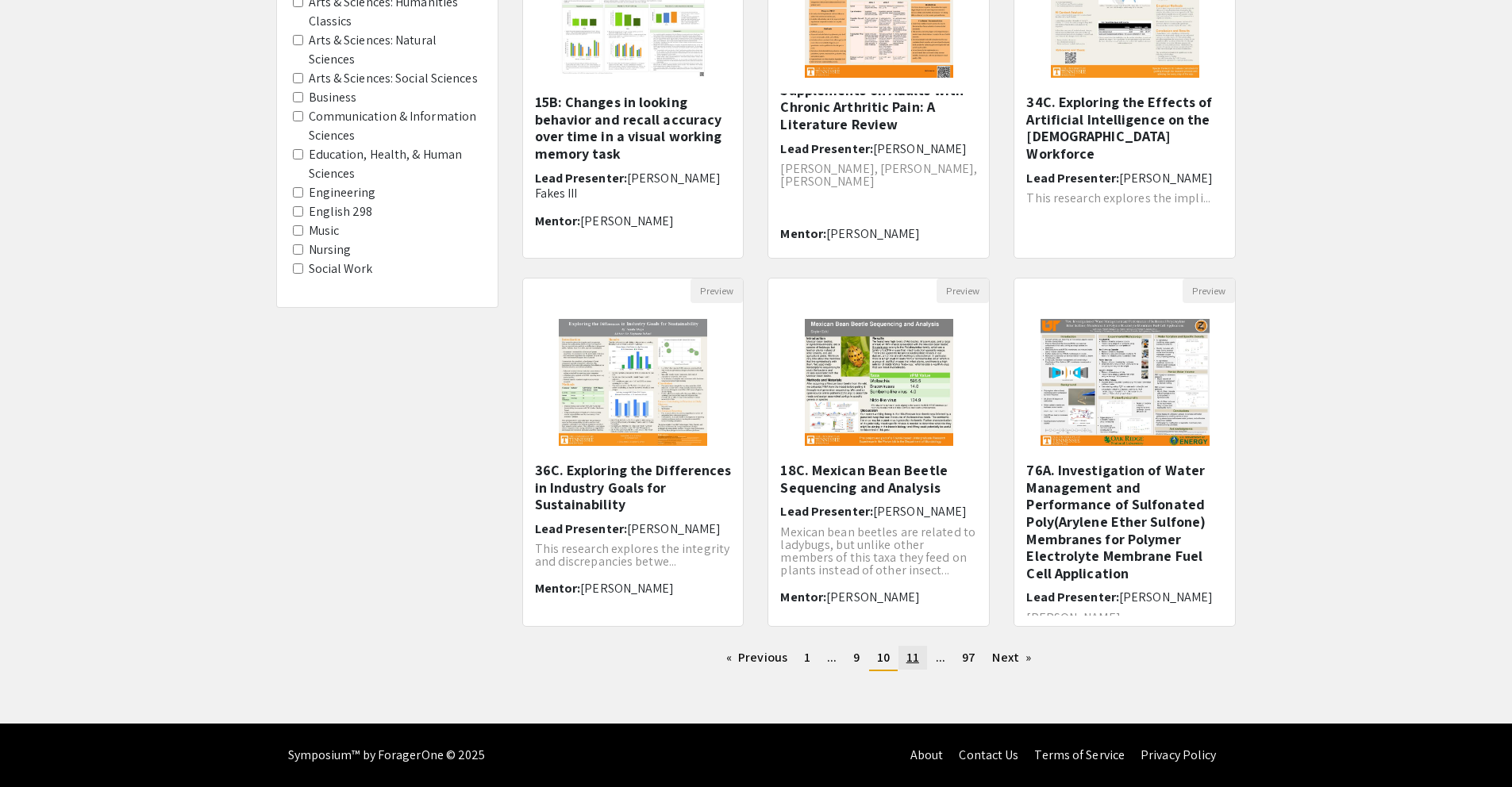
click at [915, 657] on span "11" at bounding box center [912, 657] width 12 height 17
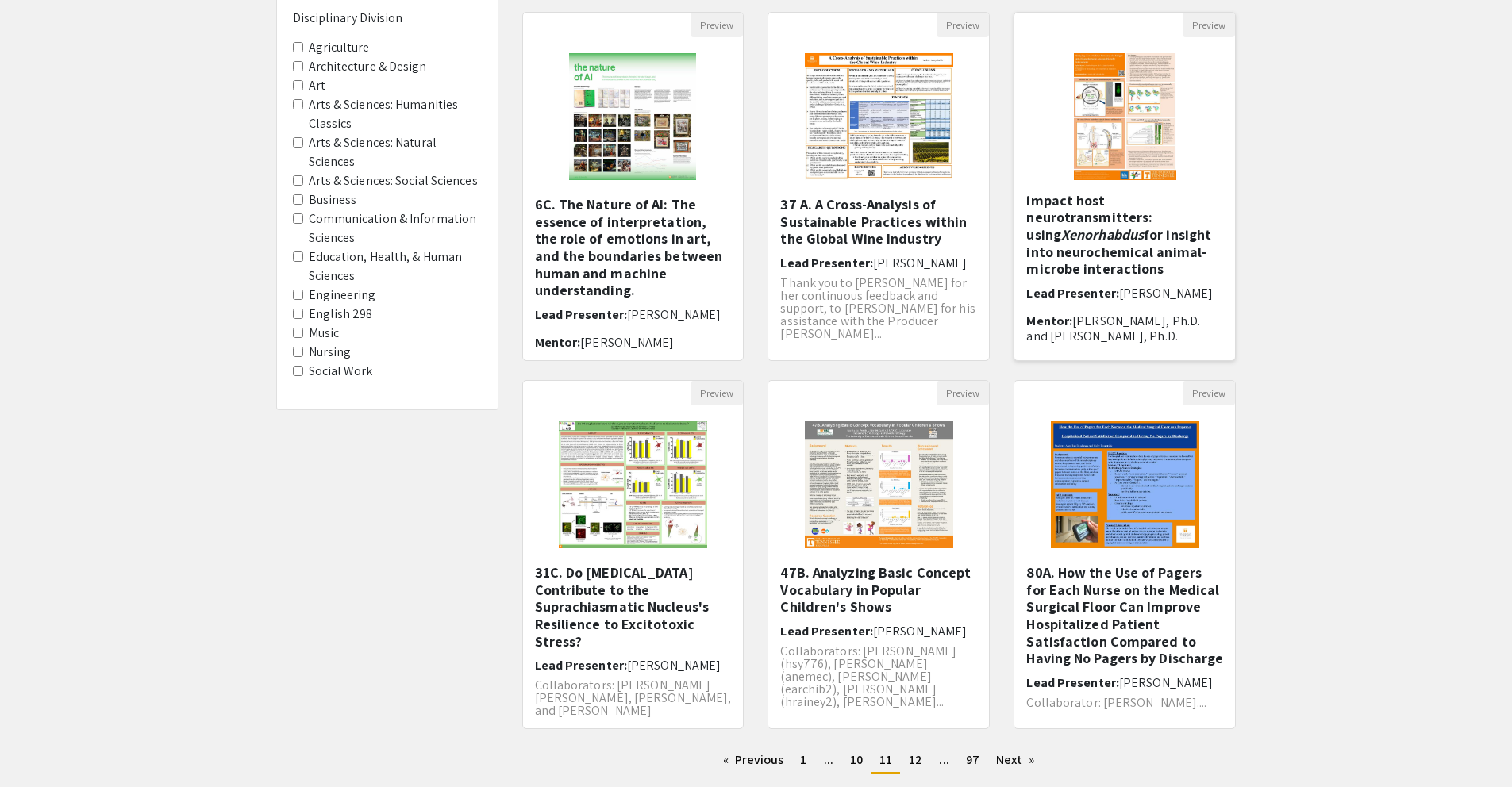
scroll to position [265, 0]
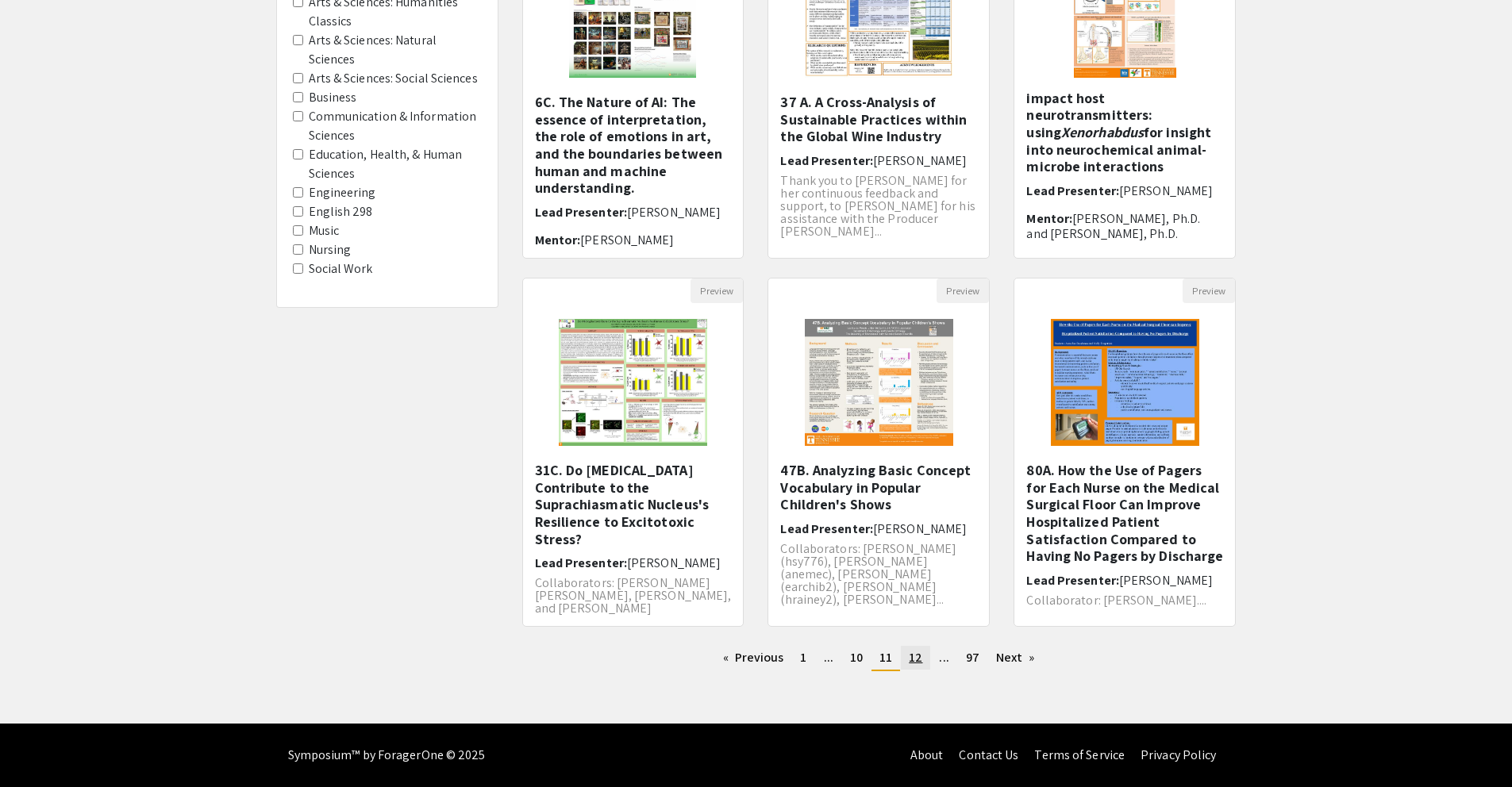
click at [915, 658] on span "12" at bounding box center [915, 657] width 13 height 17
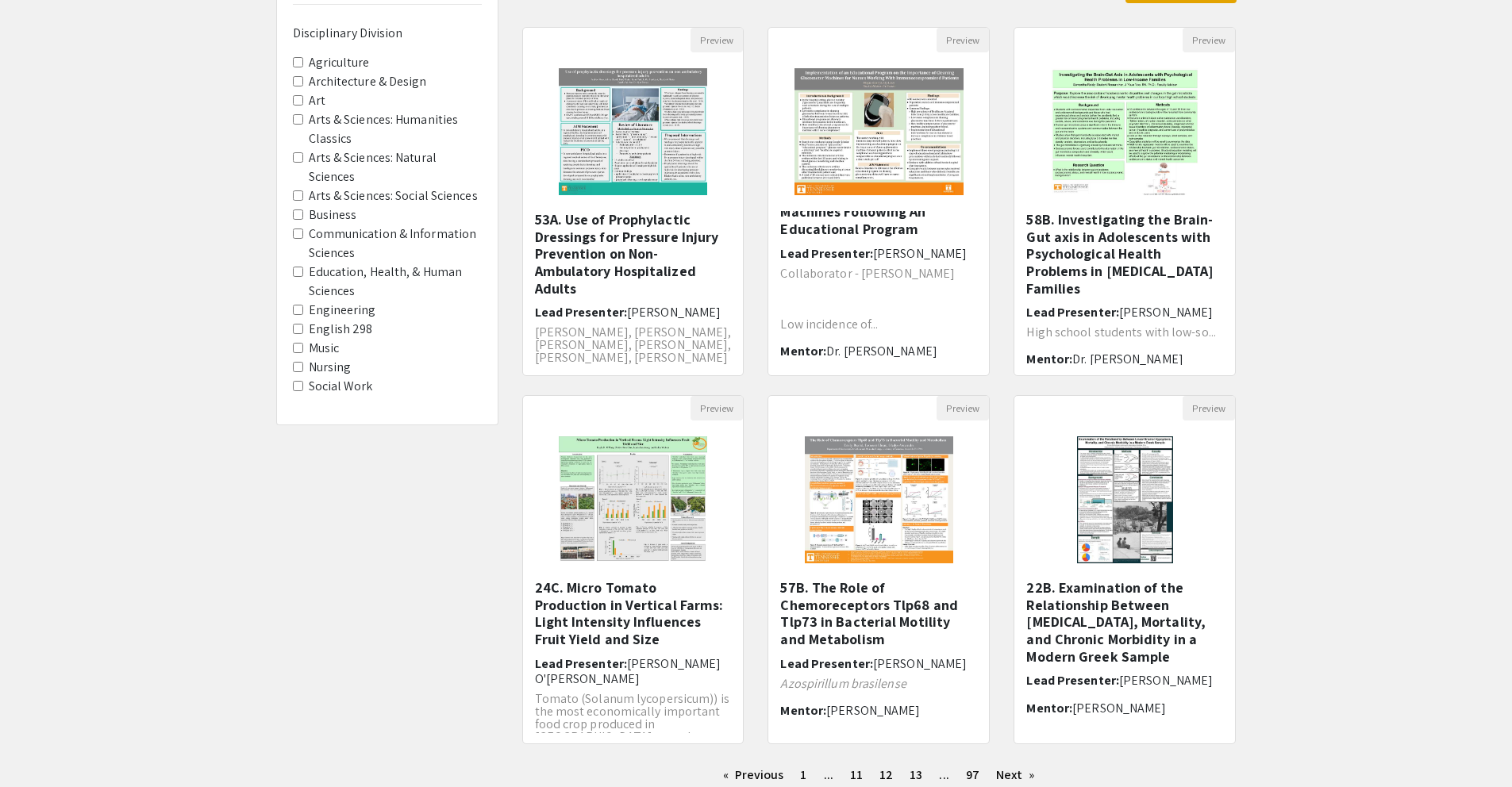
scroll to position [265, 0]
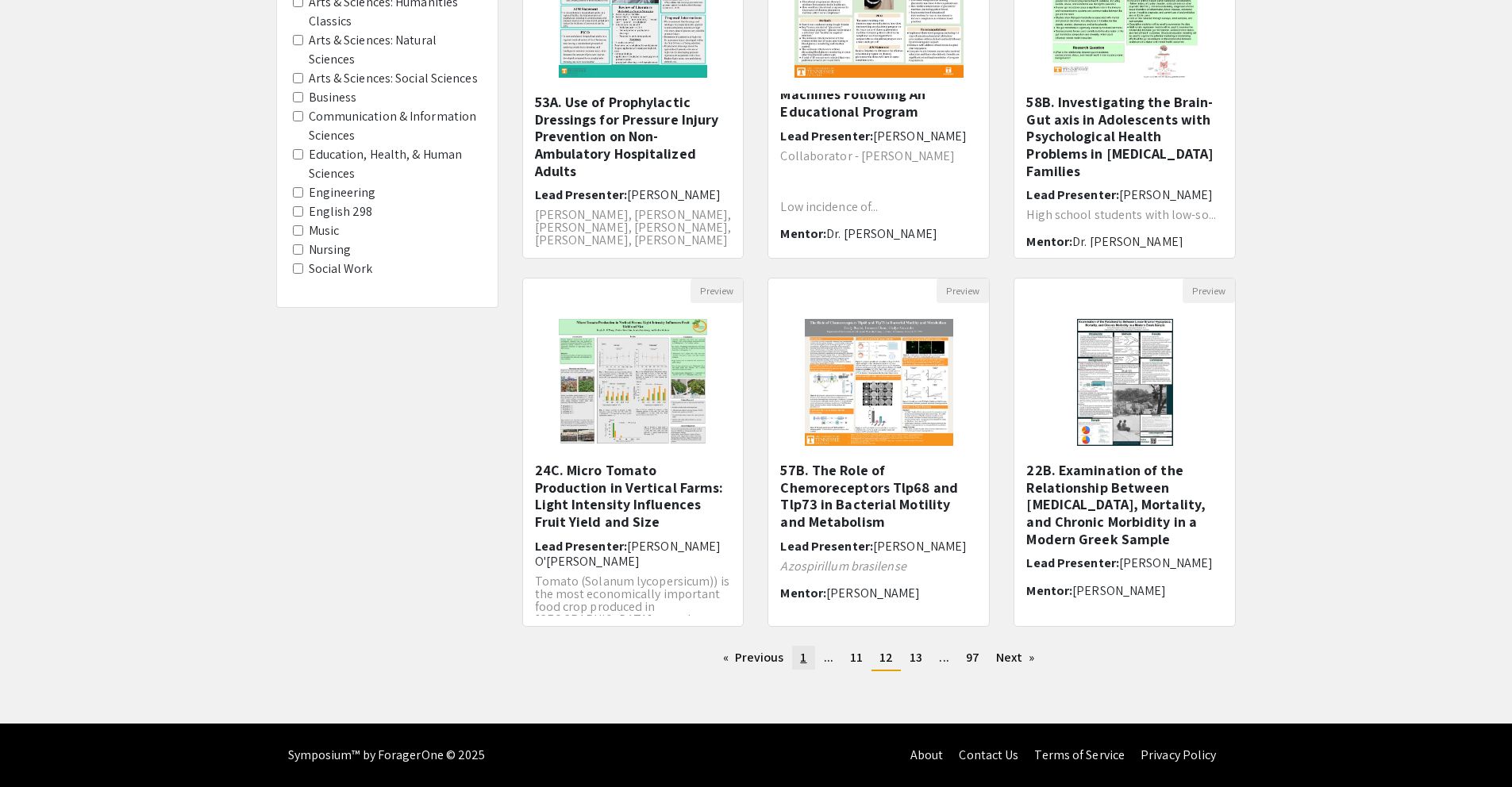
click at [811, 657] on link "page 1" at bounding box center [803, 657] width 22 height 24
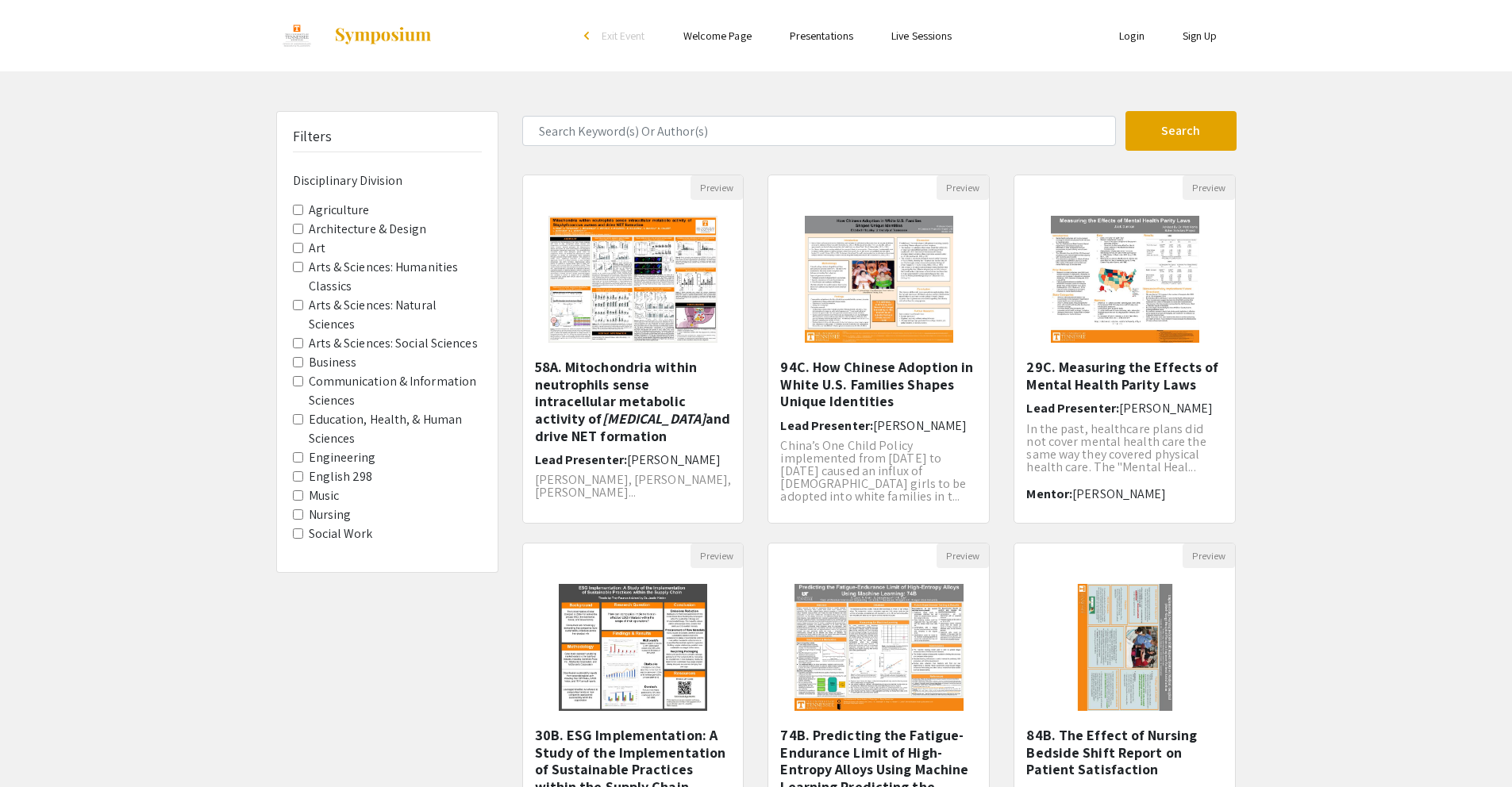
scroll to position [265, 0]
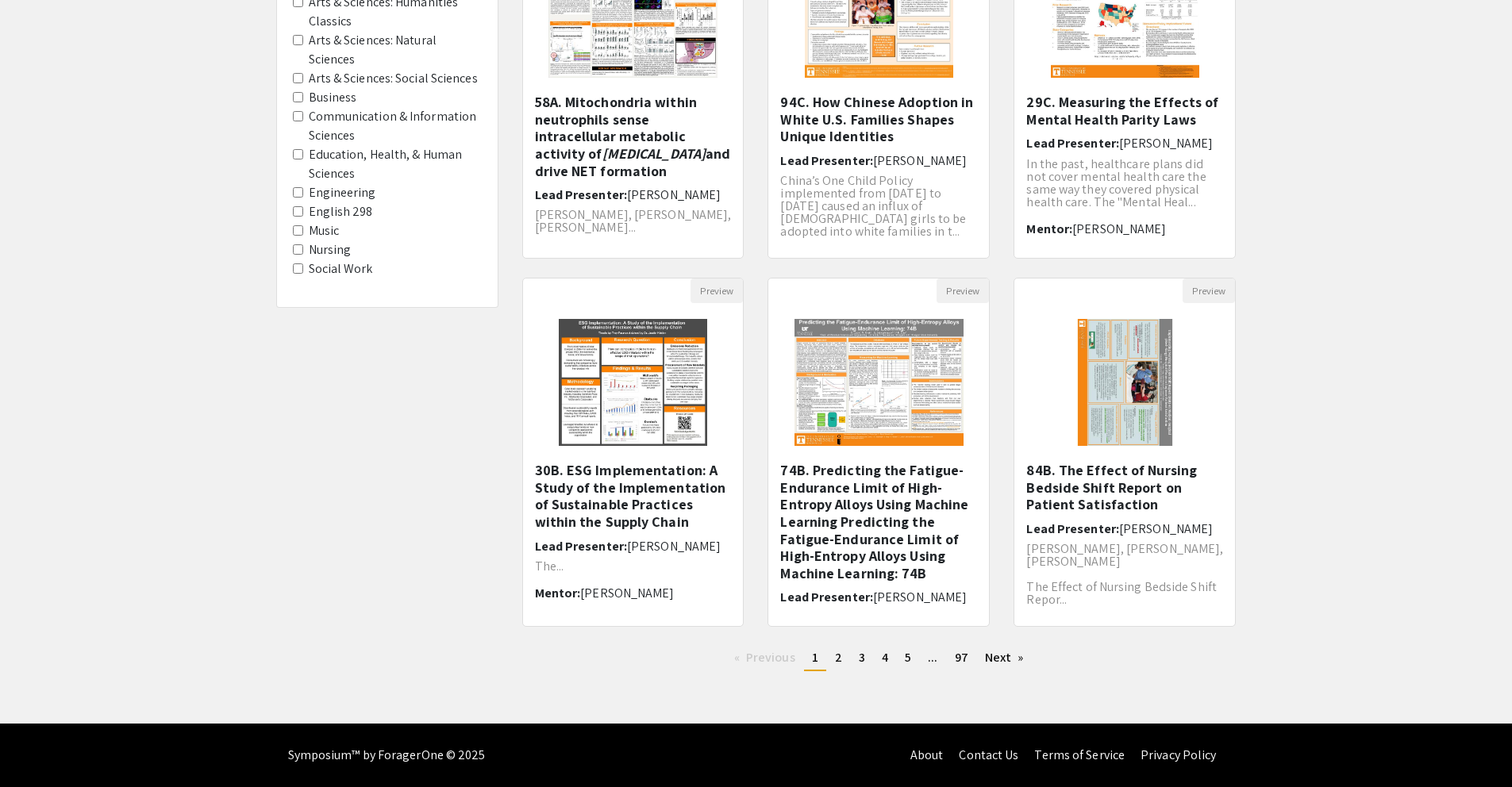
scroll to position [121, 0]
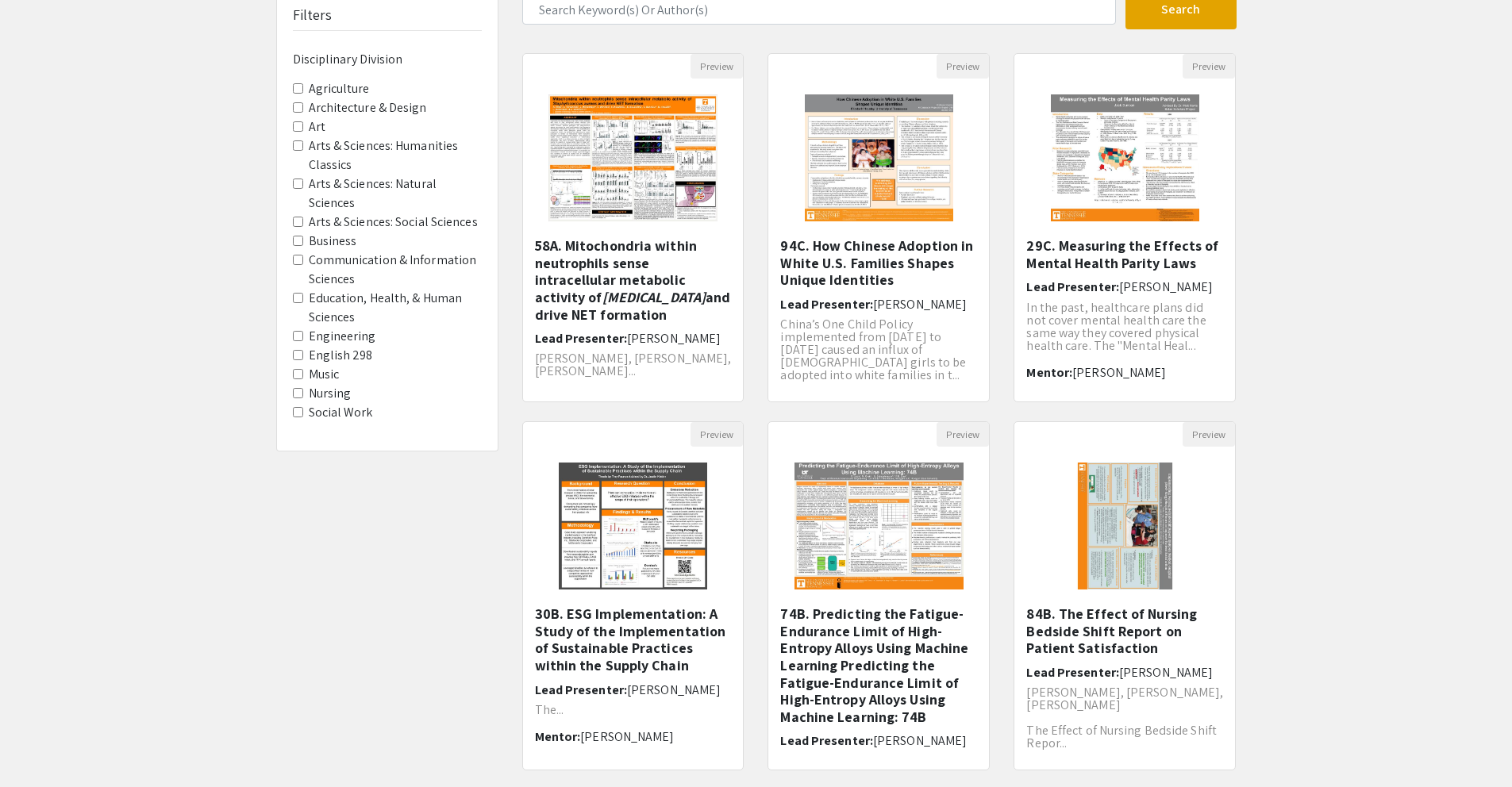
click at [373, 249] on span "Business" at bounding box center [387, 240] width 189 height 19
click at [313, 261] on label "Communication & Information Sciences" at bounding box center [395, 269] width 173 height 38
click at [303, 261] on Sciences "Communication & Information Sciences" at bounding box center [297, 259] width 10 height 10
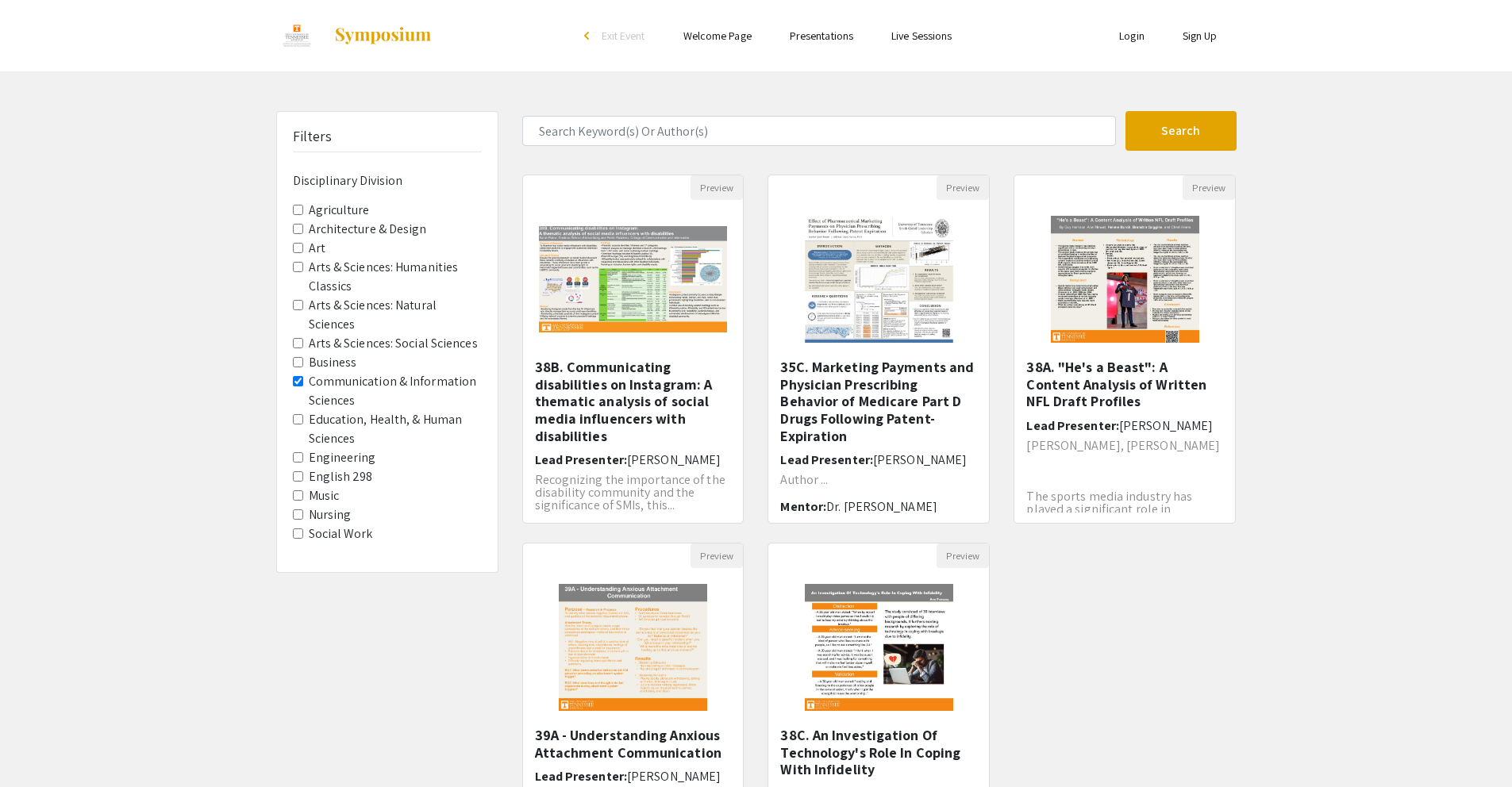
click at [302, 377] on Sciences "Communication & Information Sciences" at bounding box center [297, 381] width 10 height 10
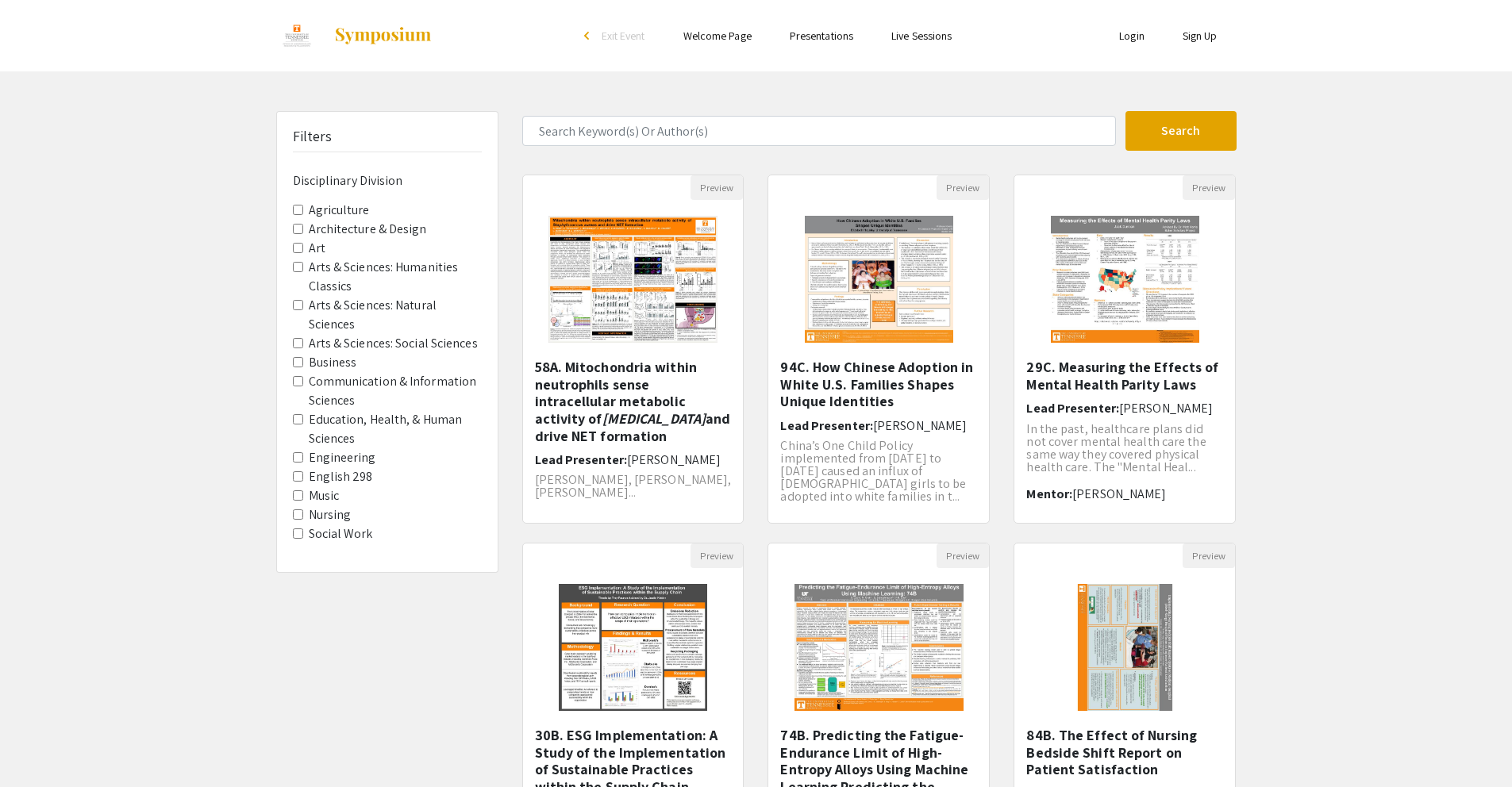
click at [302, 377] on Sciences "Communication & Information Sciences" at bounding box center [297, 381] width 10 height 10
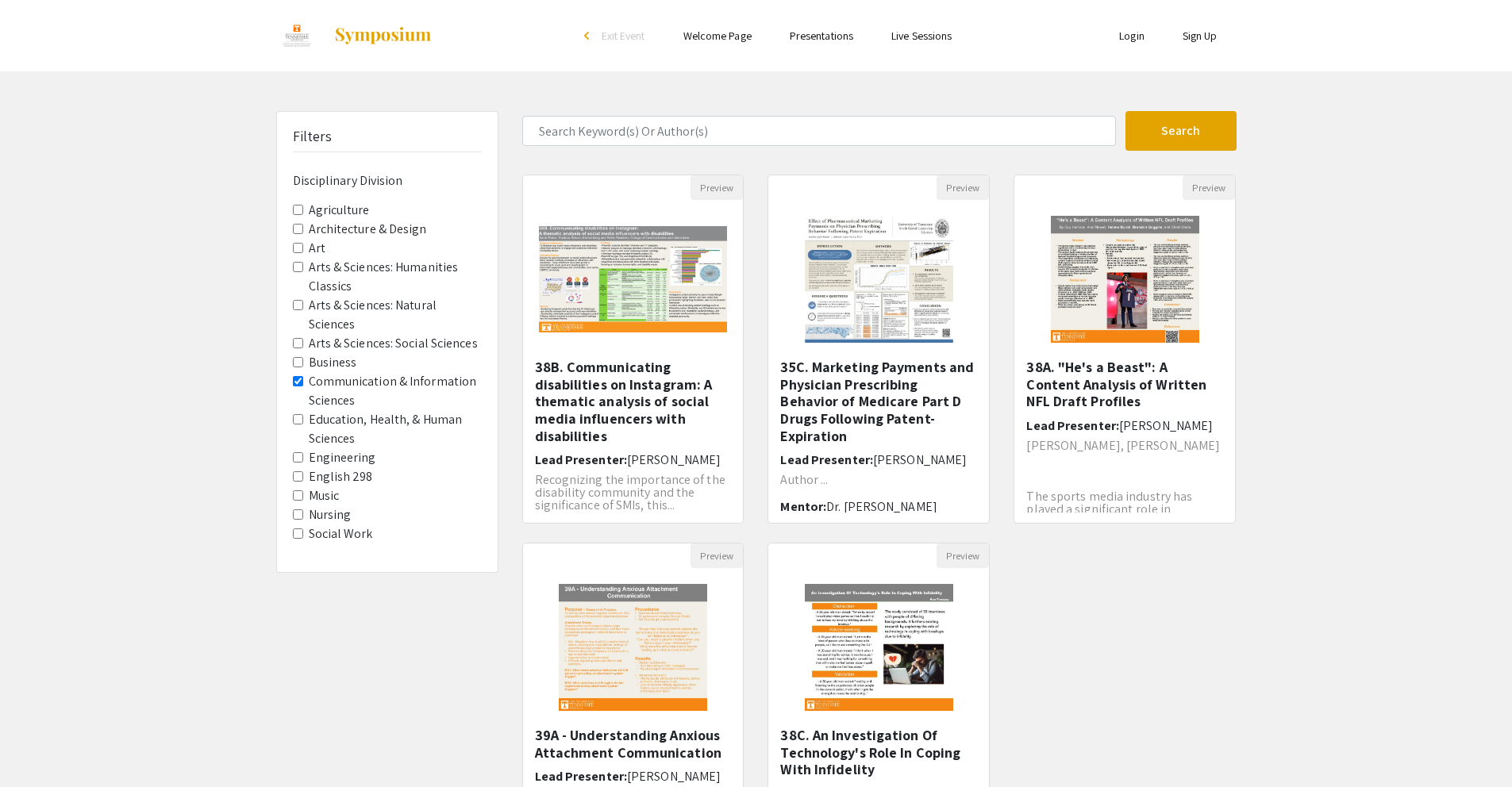
click at [302, 377] on Sciences "Communication & Information Sciences" at bounding box center [297, 381] width 10 height 10
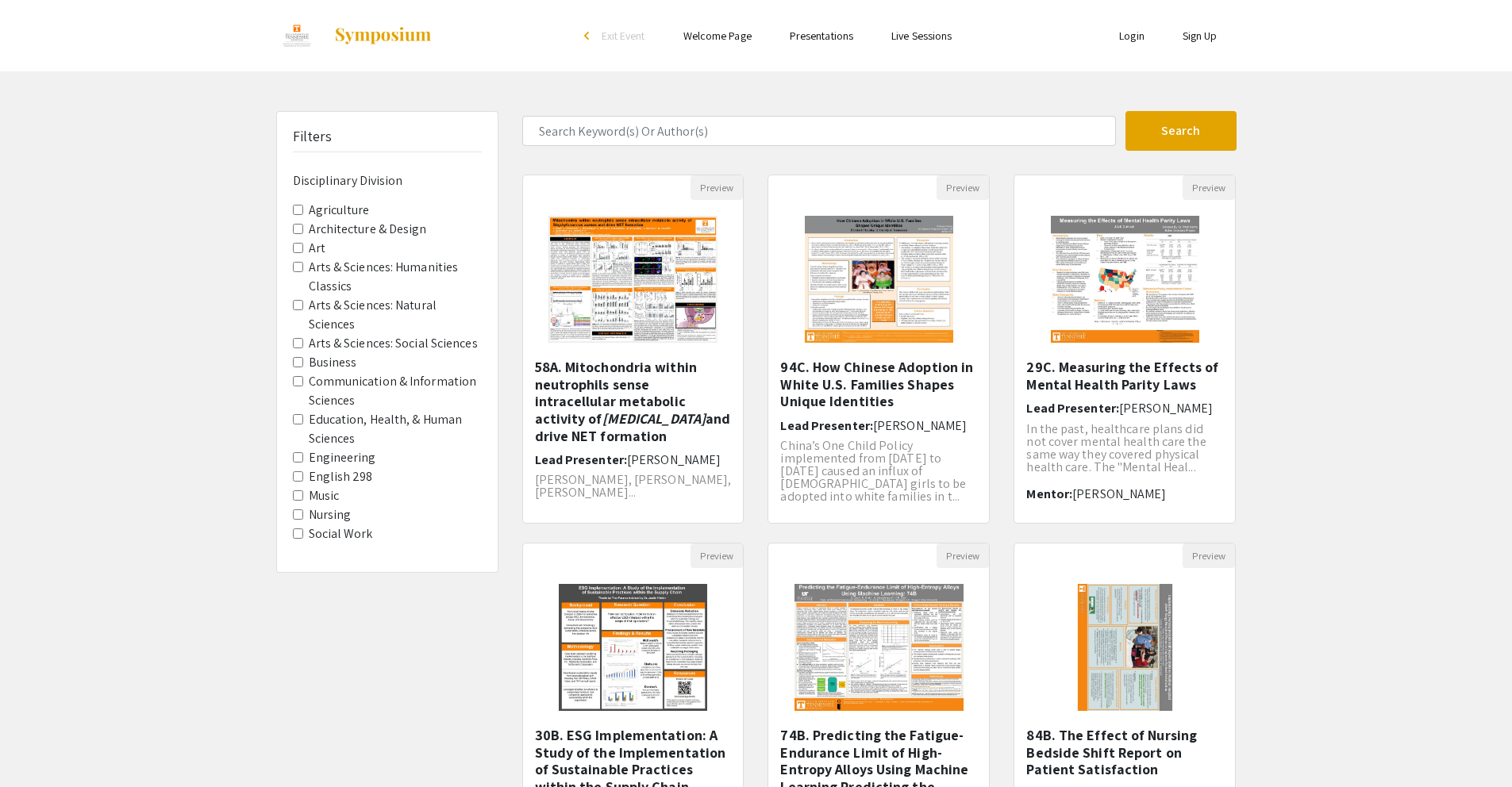
click at [327, 495] on label "Music" at bounding box center [324, 495] width 31 height 19
click at [303, 495] on Division-Music "Music" at bounding box center [297, 495] width 10 height 10
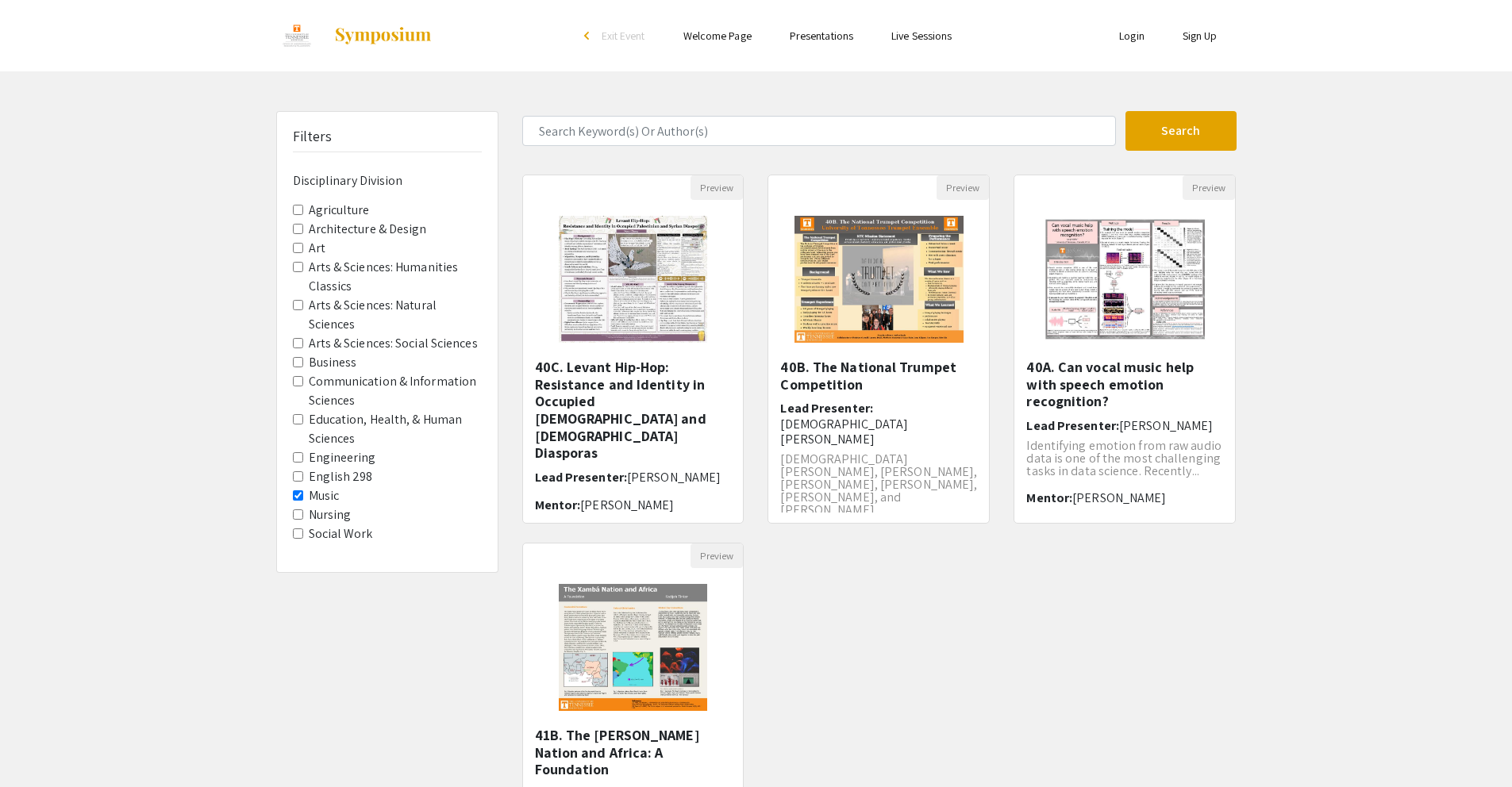
click at [327, 495] on label "Music" at bounding box center [324, 495] width 31 height 19
click at [303, 495] on Division-Music "Music" at bounding box center [297, 495] width 10 height 10
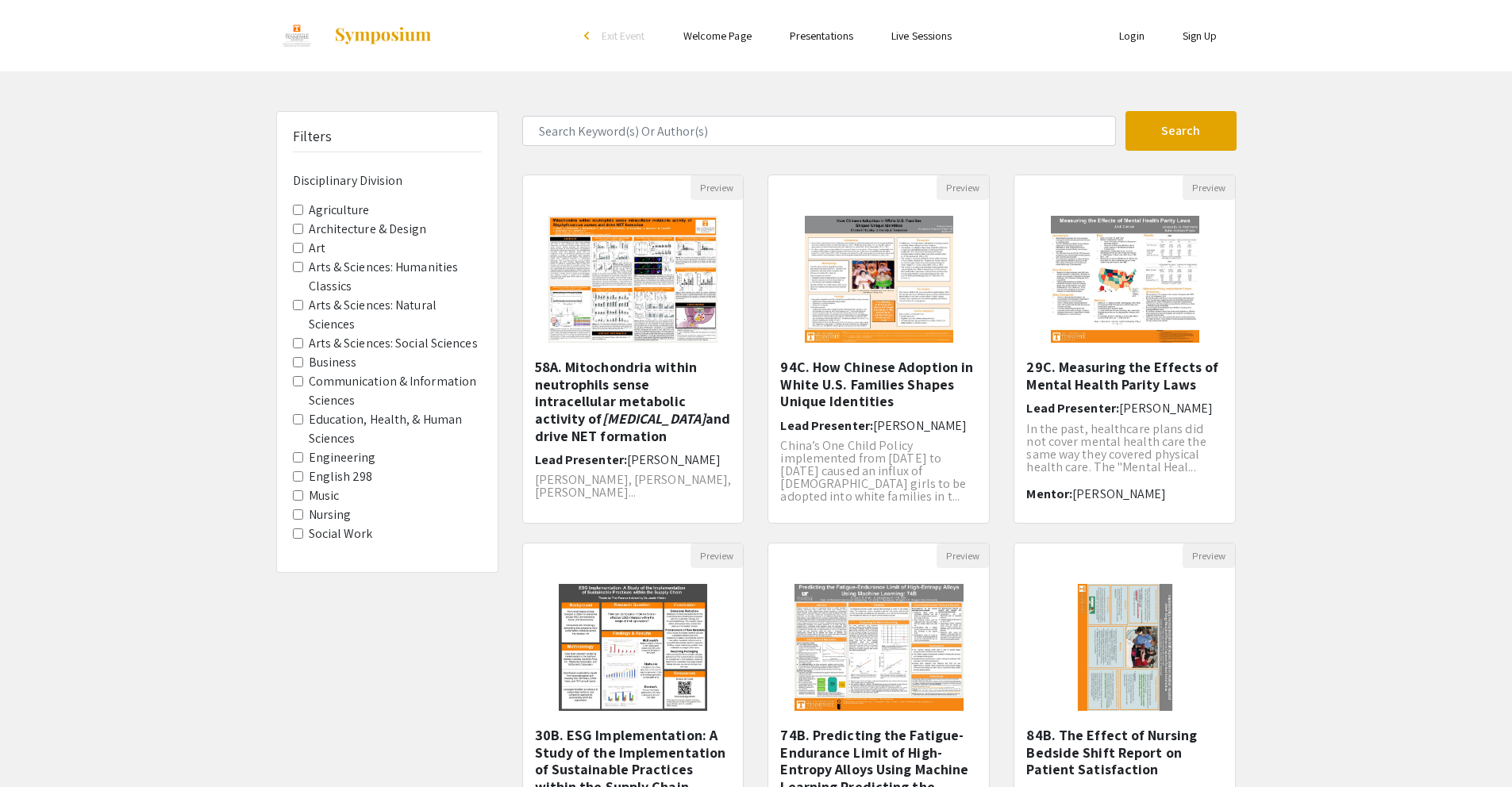
click at [335, 229] on label "Architecture & Design" at bounding box center [368, 229] width 118 height 19
click at [303, 229] on Design "Architecture & Design" at bounding box center [297, 229] width 10 height 10
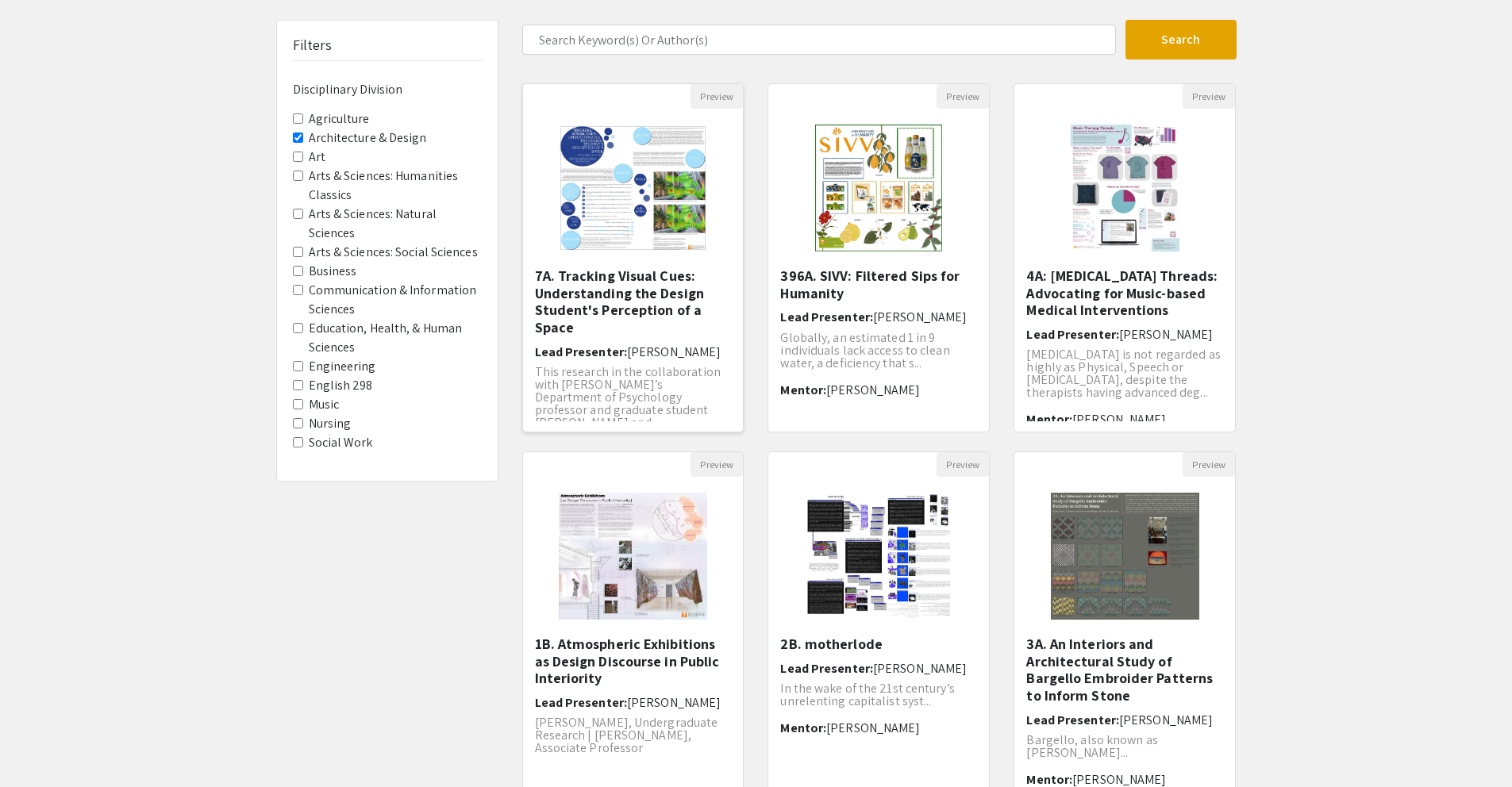
scroll to position [265, 0]
